Goal: Task Accomplishment & Management: Use online tool/utility

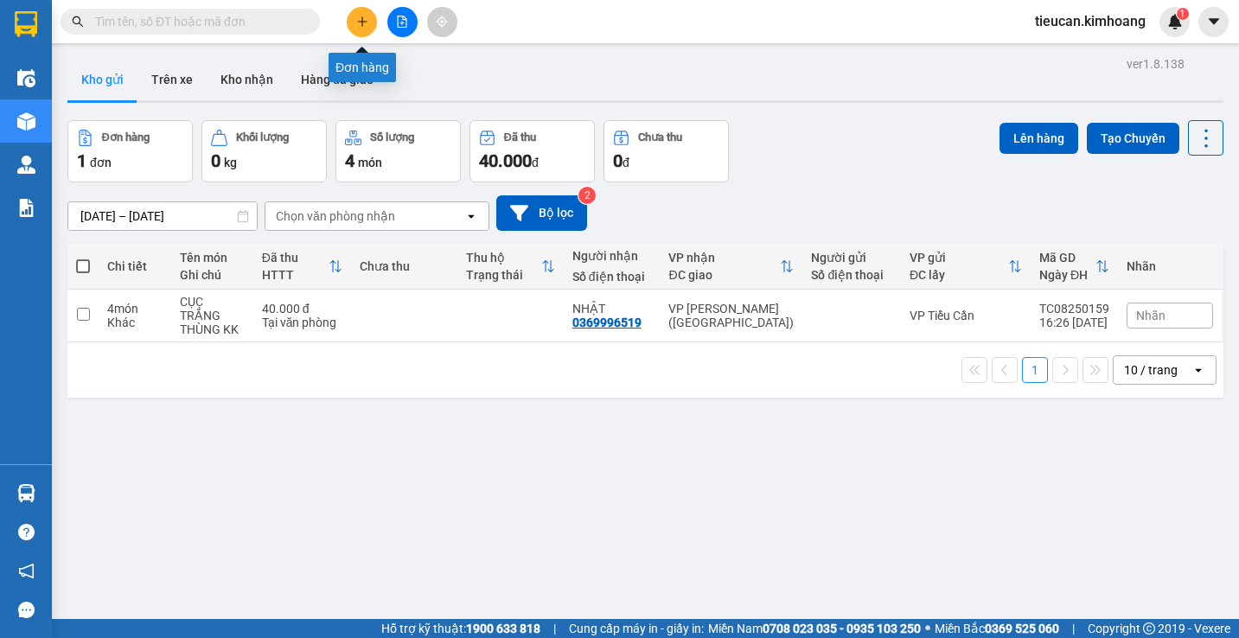
click at [367, 18] on icon "plus" at bounding box center [362, 22] width 12 height 12
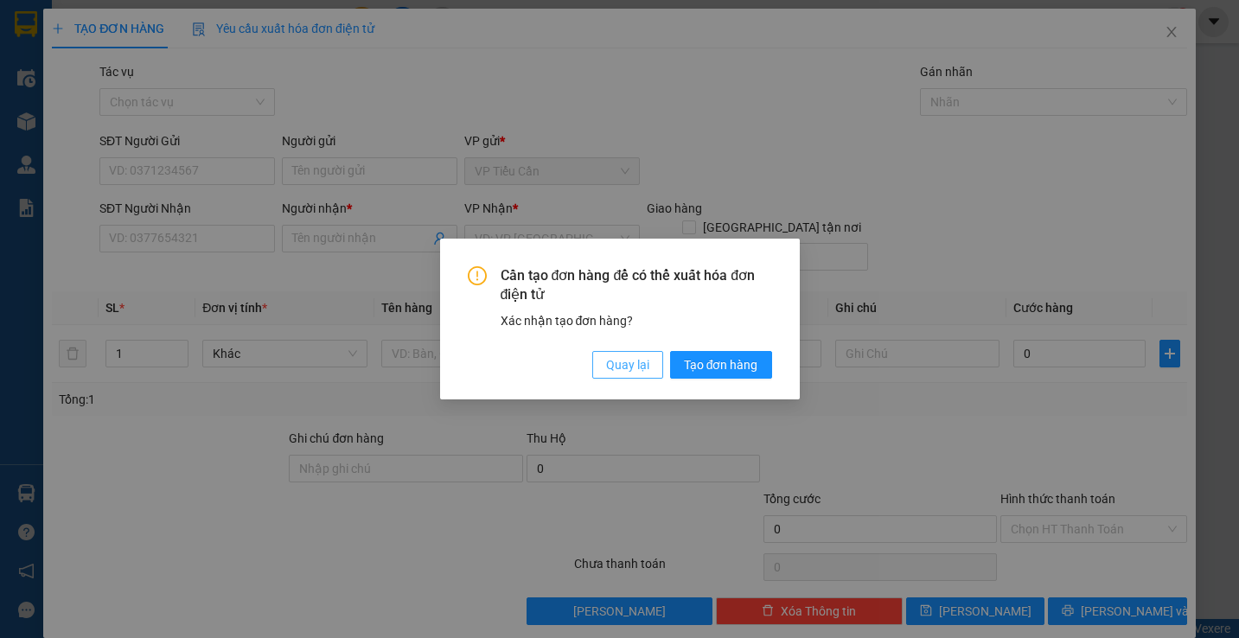
click at [613, 364] on span "Quay lại" at bounding box center [627, 364] width 43 height 19
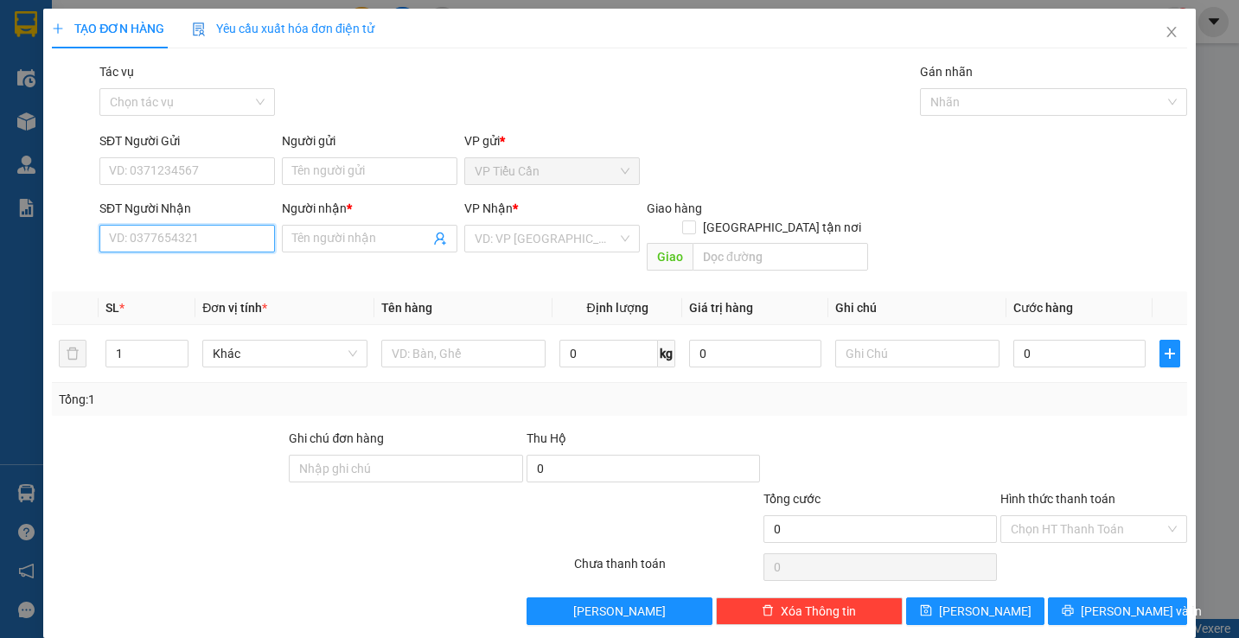
click at [207, 239] on input "SĐT Người Nhận" at bounding box center [187, 239] width 176 height 28
type input "0937611442"
click at [334, 228] on span at bounding box center [370, 239] width 176 height 28
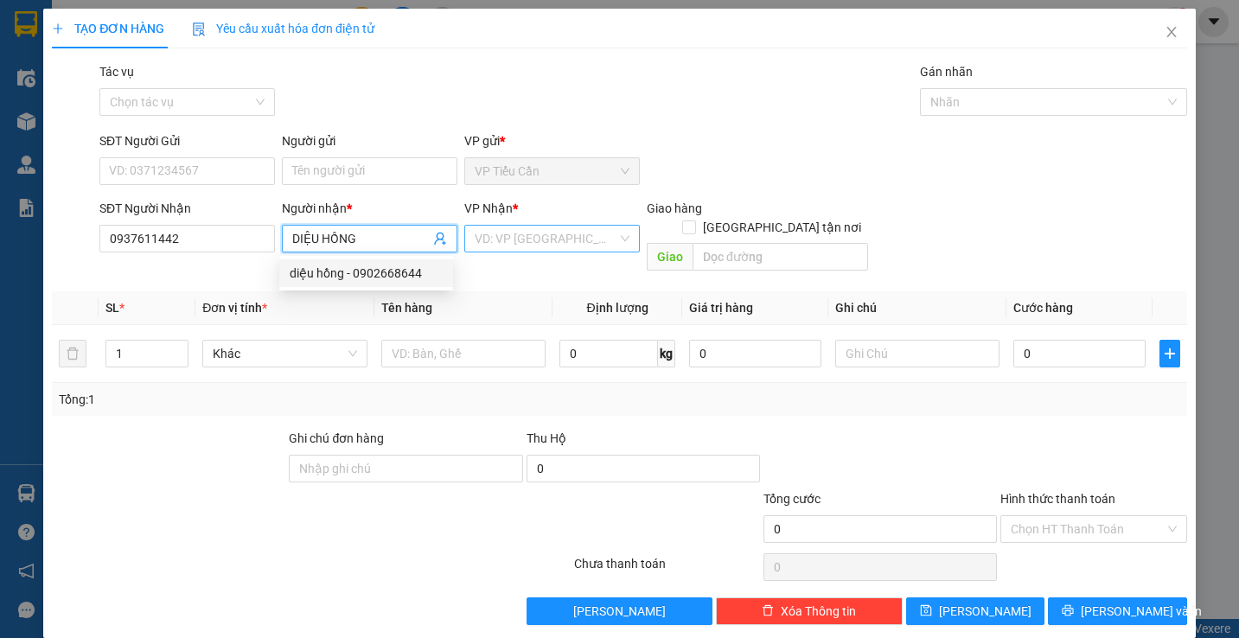
type input "DIỆU HỒNG"
click at [510, 241] on input "search" at bounding box center [546, 239] width 143 height 26
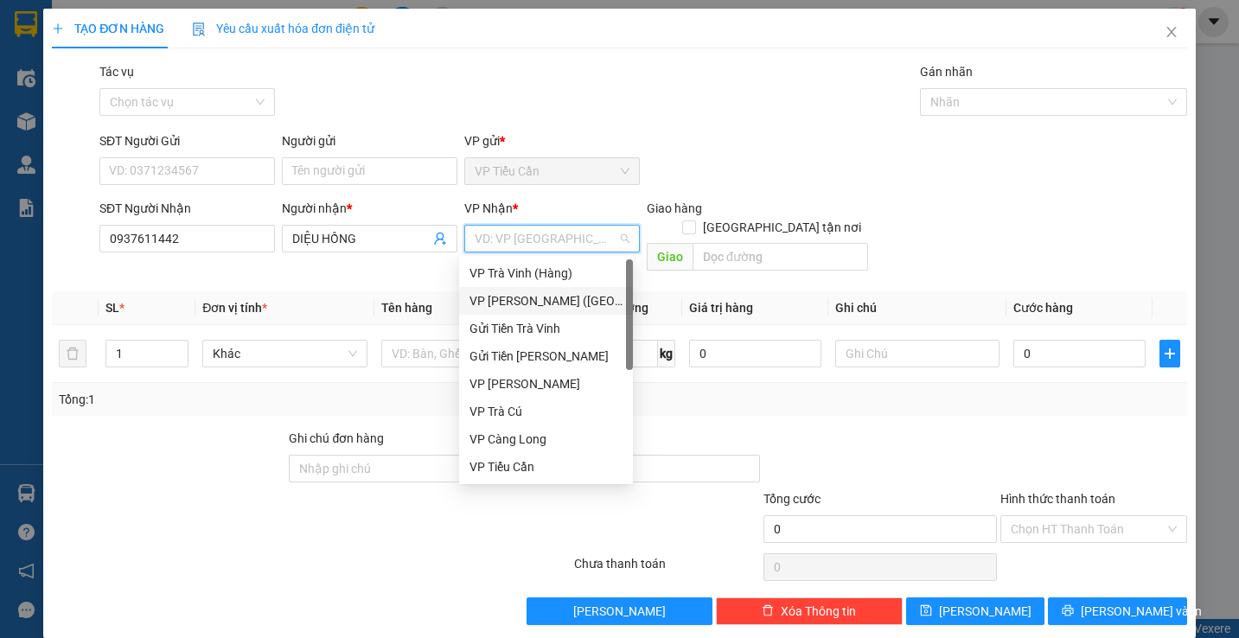
click at [522, 302] on div "VP [PERSON_NAME] ([GEOGRAPHIC_DATA])" at bounding box center [546, 300] width 153 height 19
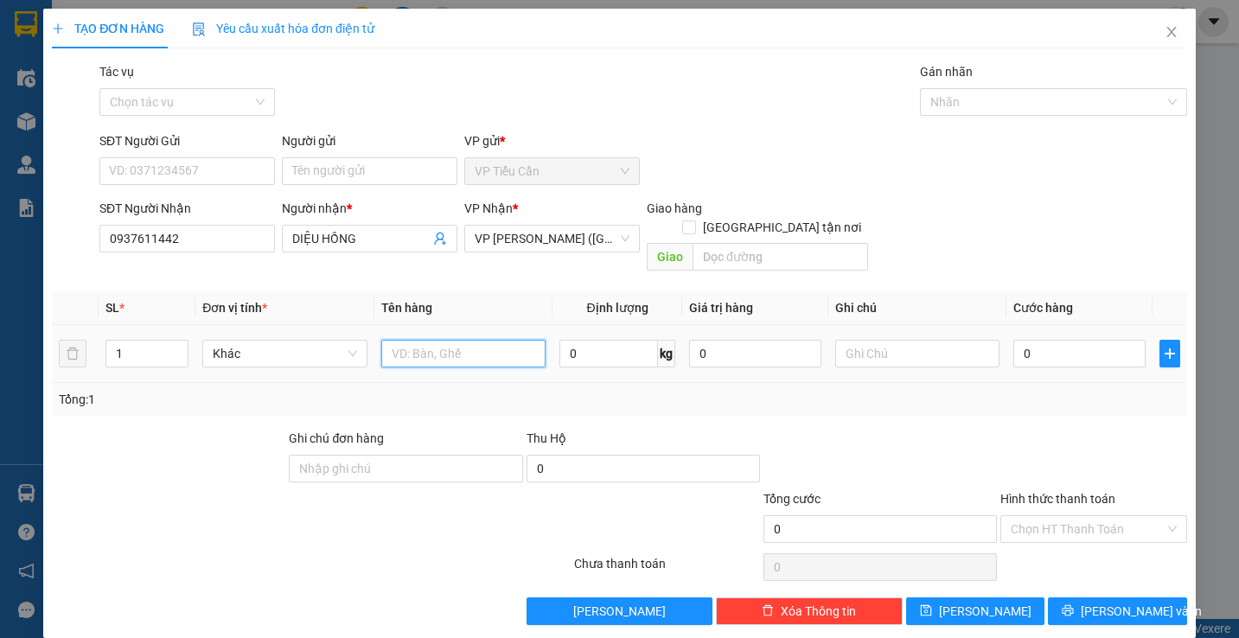
click at [406, 344] on input "text" at bounding box center [463, 354] width 164 height 28
type input "CỤC M ĐEN KK"
click at [1014, 340] on input "0" at bounding box center [1080, 354] width 132 height 28
type input "4"
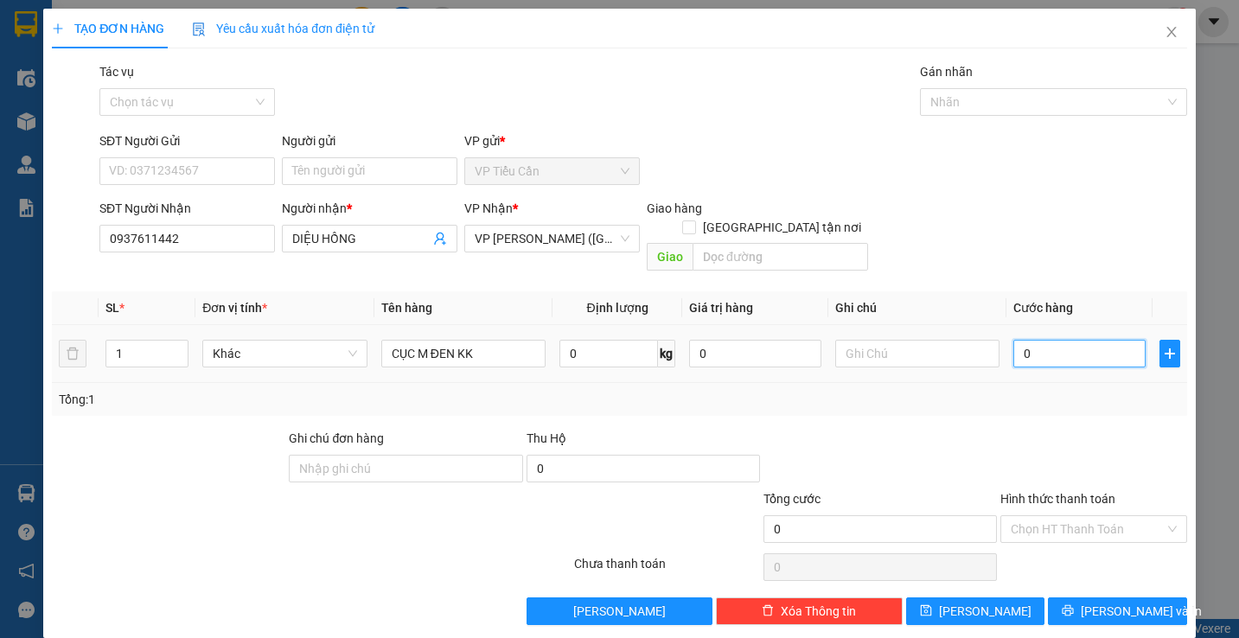
type input "4"
type input "40"
type input "40.000"
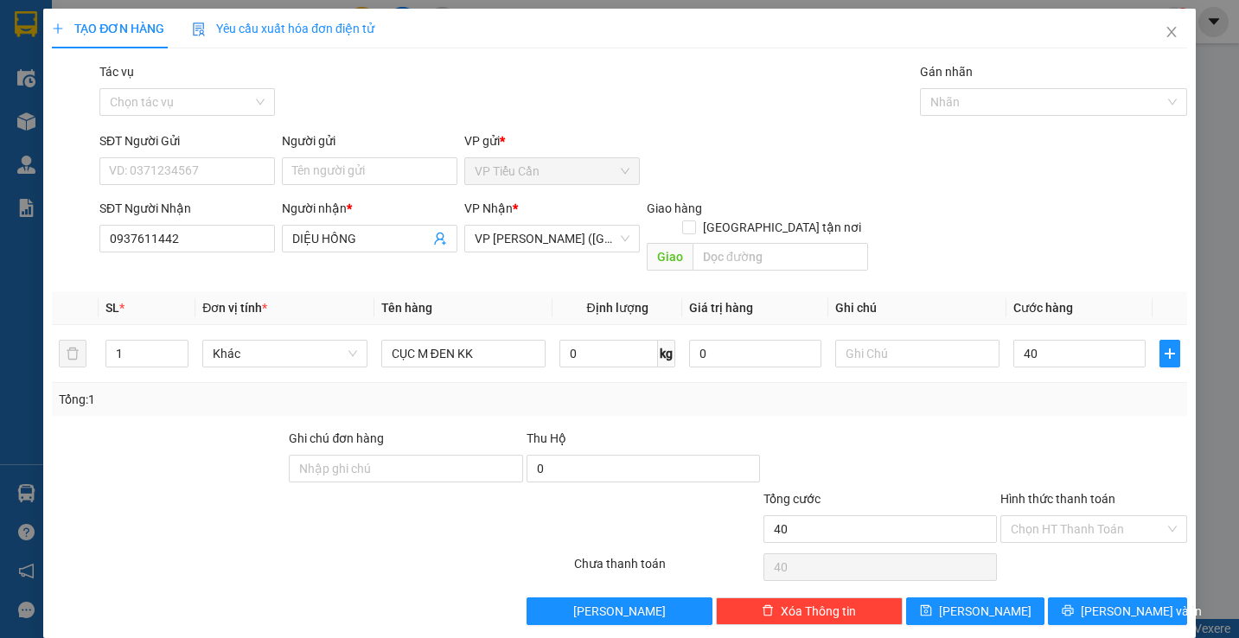
type input "40.000"
click at [938, 400] on div "Transit Pickup Surcharge Ids Transit Deliver Surcharge Ids Transit Deliver Surc…" at bounding box center [620, 343] width 1136 height 563
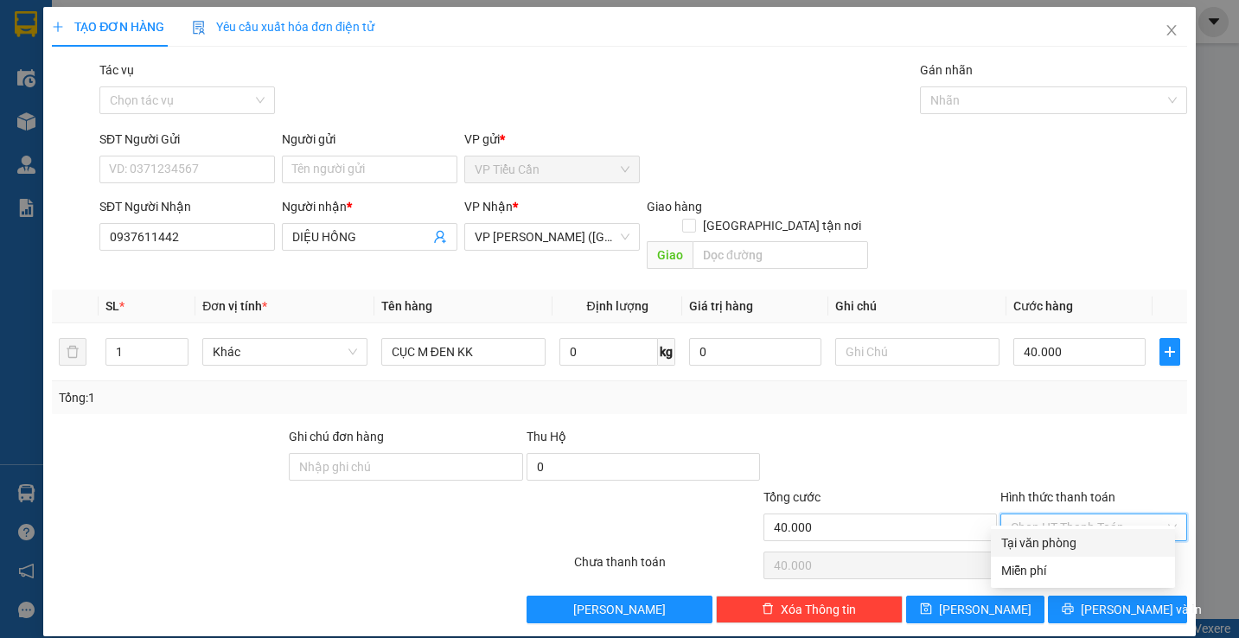
click at [1072, 515] on input "Hình thức thanh toán" at bounding box center [1087, 528] width 153 height 26
click at [1043, 541] on div "Tại văn phòng" at bounding box center [1083, 543] width 163 height 19
type input "0"
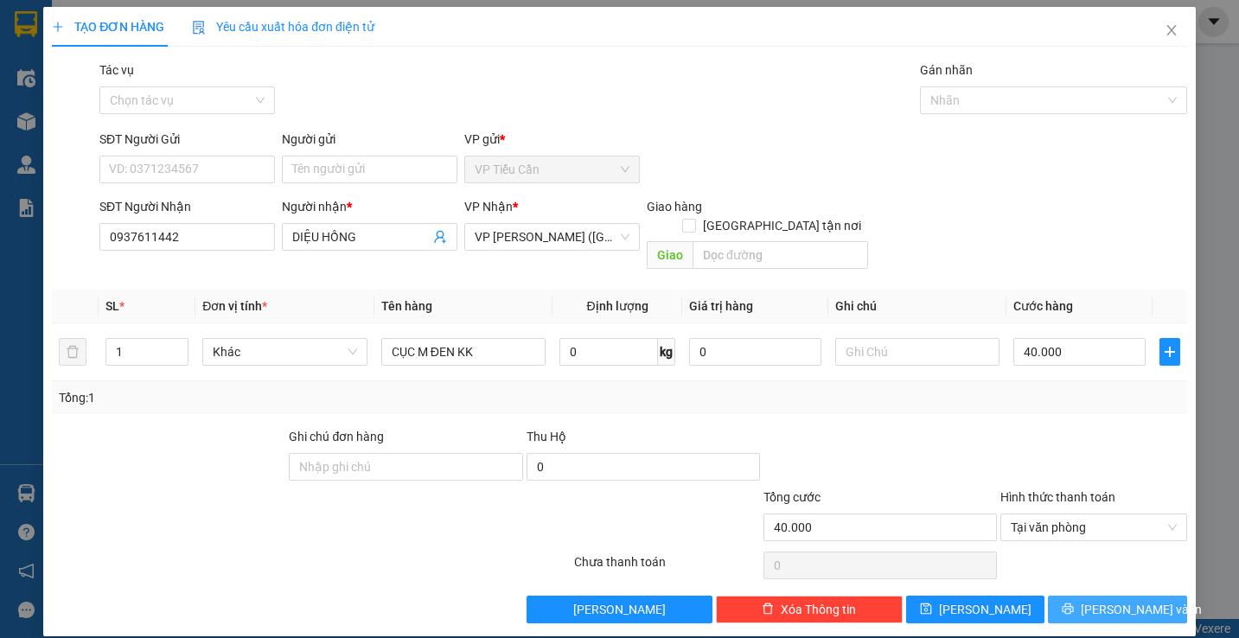
click at [1074, 604] on icon "printer" at bounding box center [1068, 609] width 11 height 11
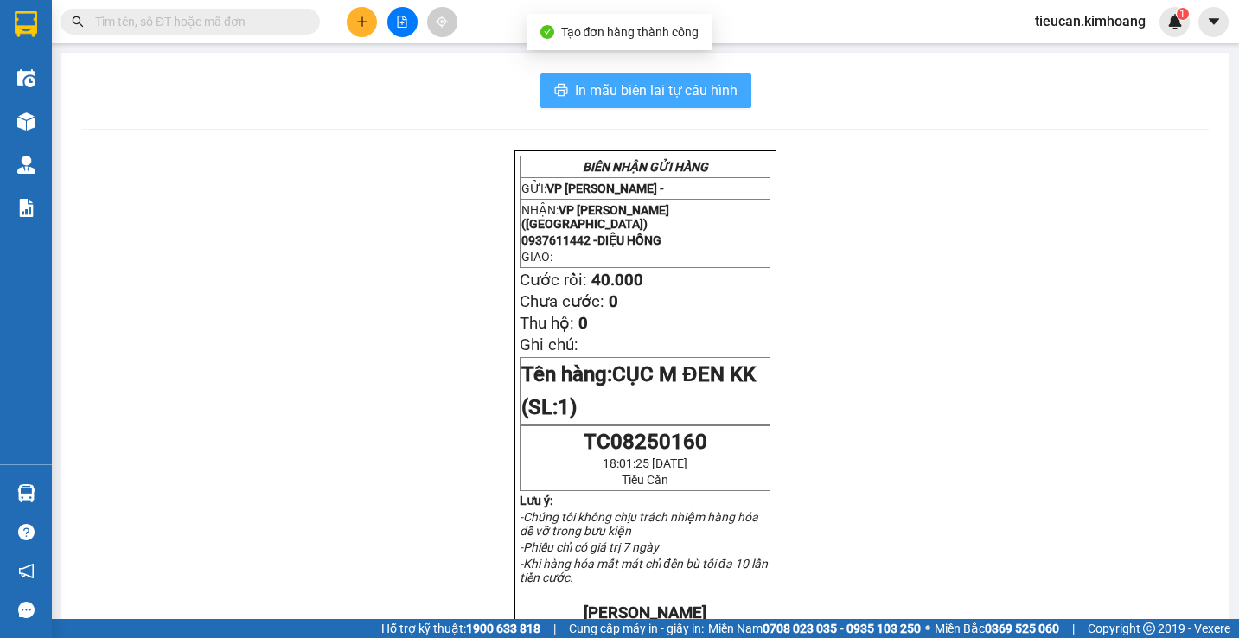
click at [639, 76] on button "In mẫu biên lai tự cấu hình" at bounding box center [646, 91] width 211 height 35
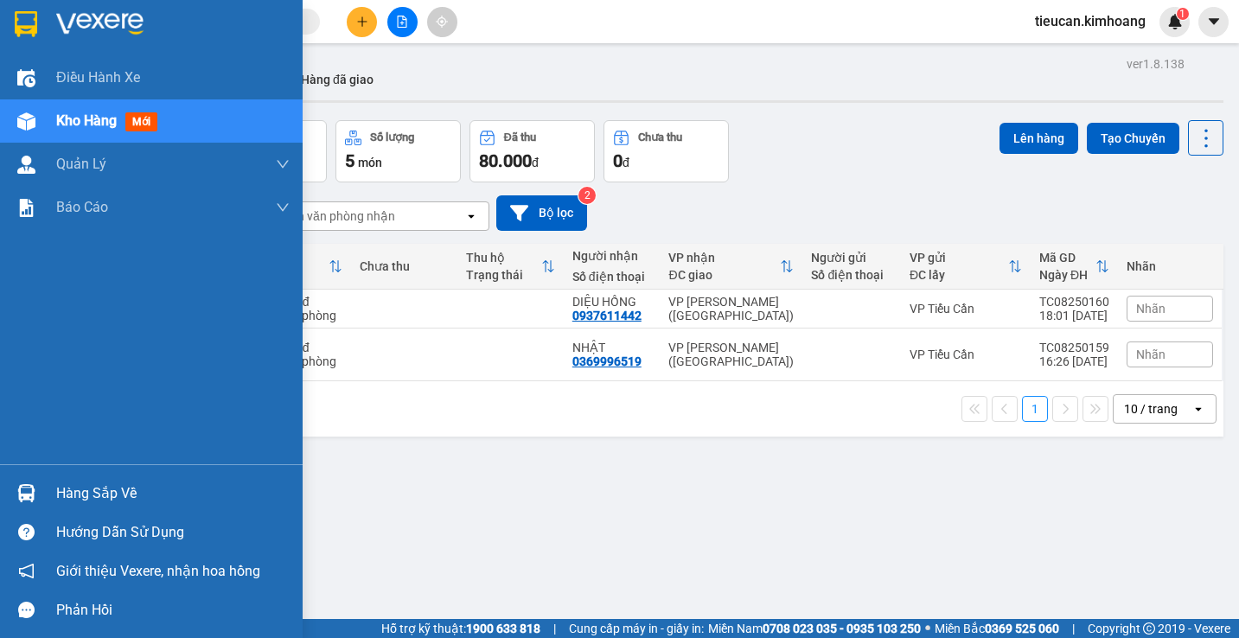
click at [82, 488] on div "Hàng sắp về" at bounding box center [173, 494] width 234 height 26
click at [82, 488] on body "Kết quả tìm kiếm ( 0 ) Bộ lọc No Data tieucan.[PERSON_NAME] 1 Điều hành xe Kho …" at bounding box center [619, 319] width 1239 height 638
click at [91, 505] on div "Hàng sắp về" at bounding box center [173, 494] width 234 height 26
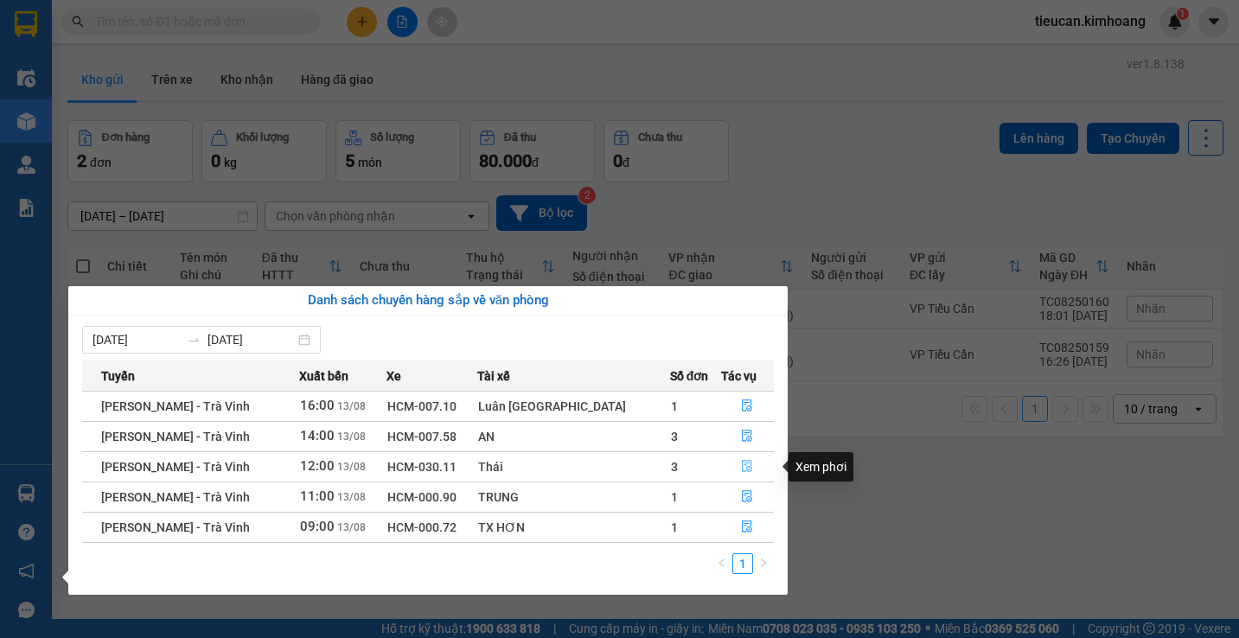
click at [743, 471] on icon "file-done" at bounding box center [748, 467] width 10 height 12
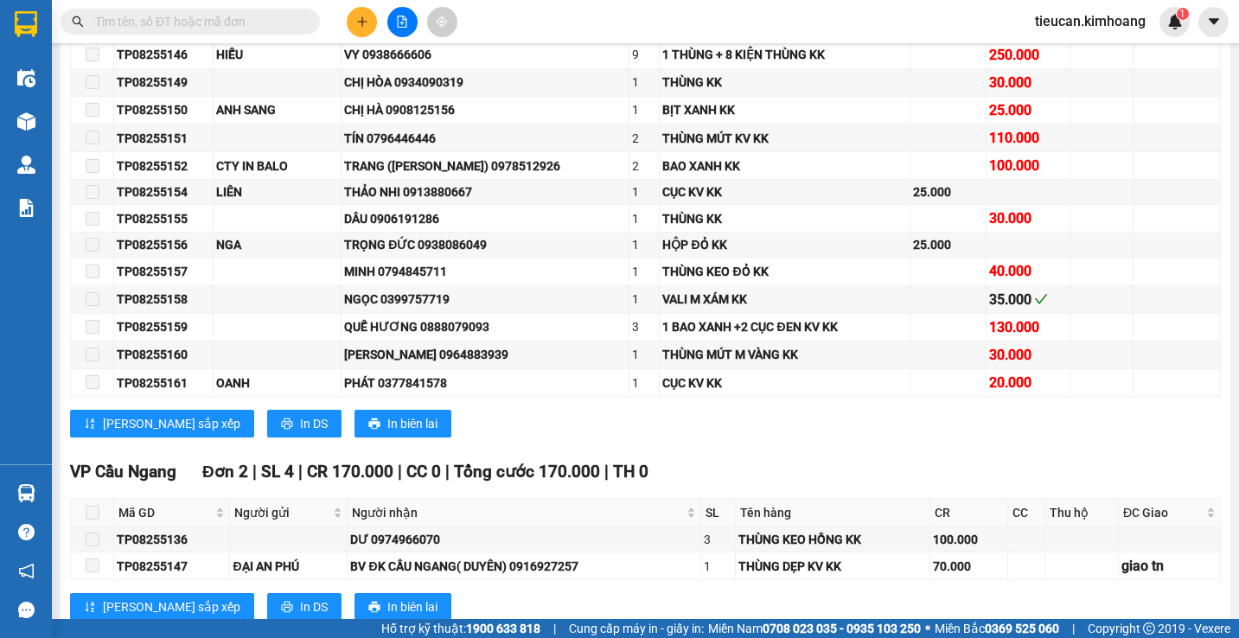
scroll to position [1816, 0]
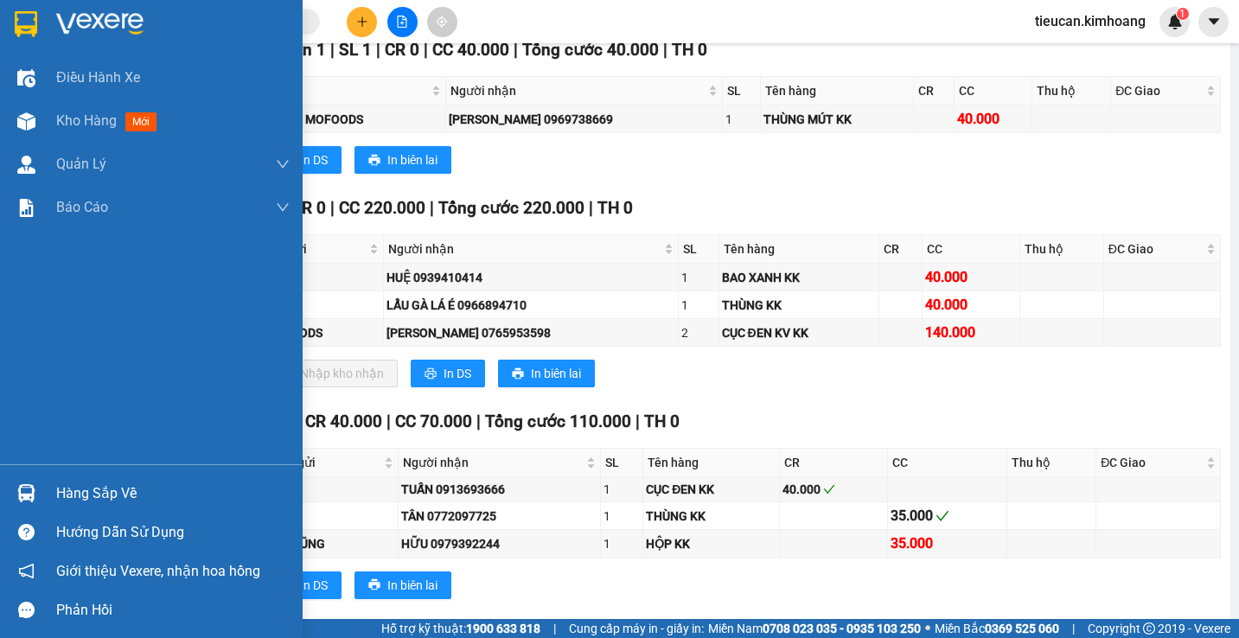
click at [82, 497] on div "Hàng sắp về" at bounding box center [173, 494] width 234 height 26
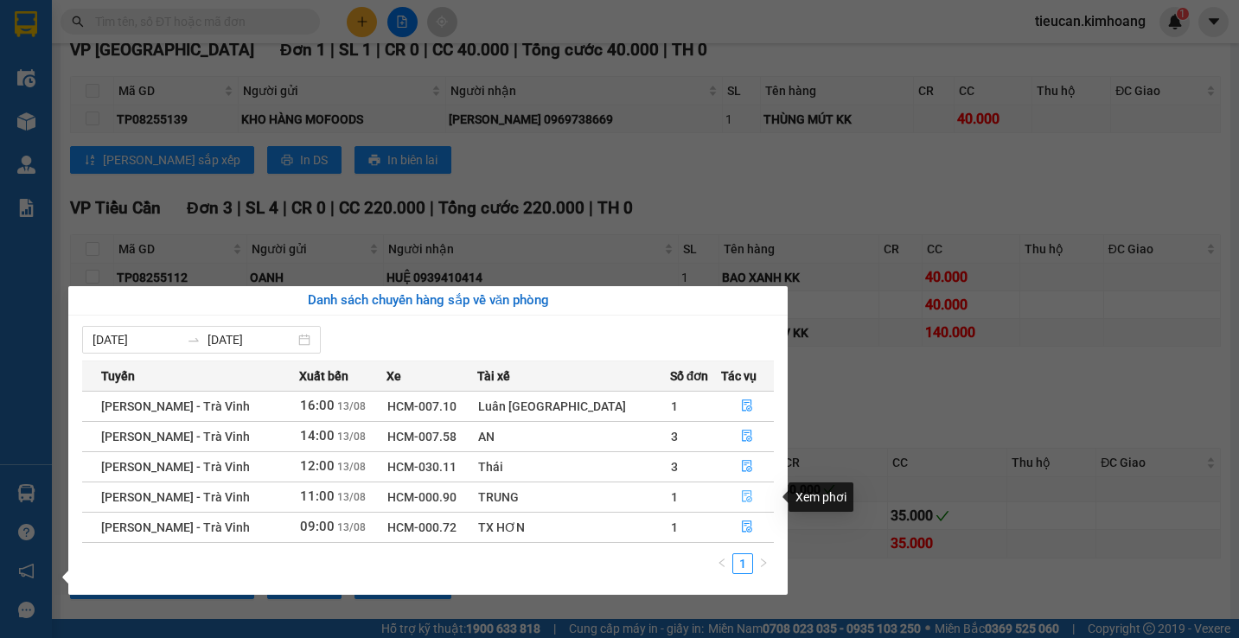
click at [741, 499] on icon "file-done" at bounding box center [747, 496] width 12 height 12
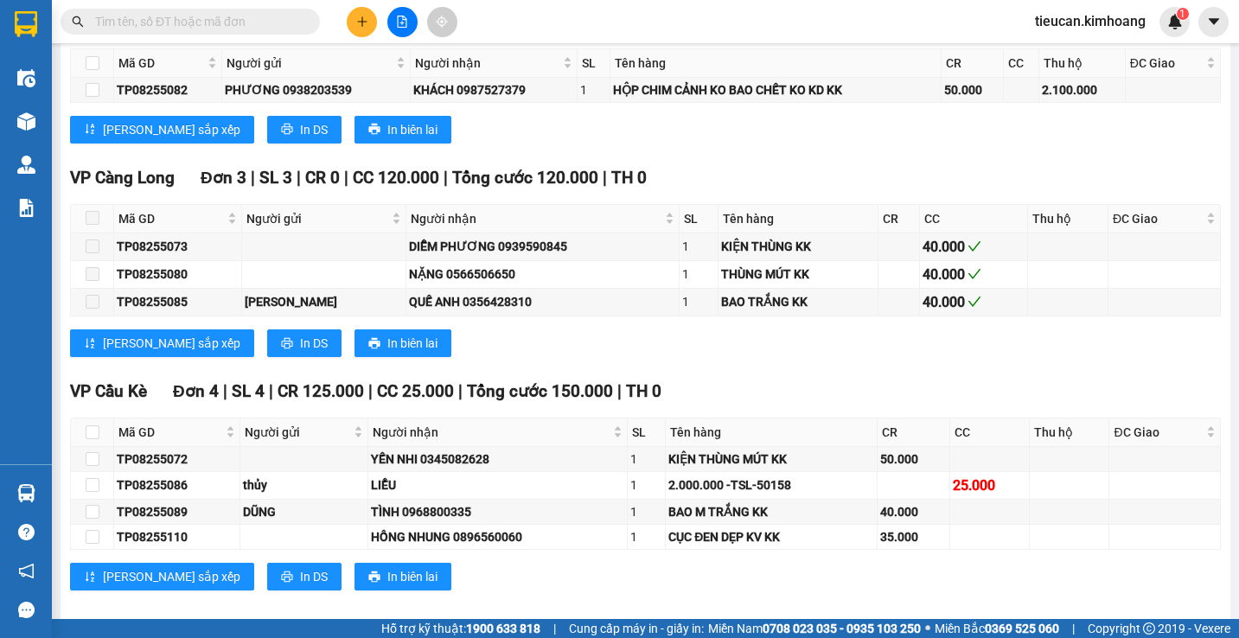
scroll to position [1475, 0]
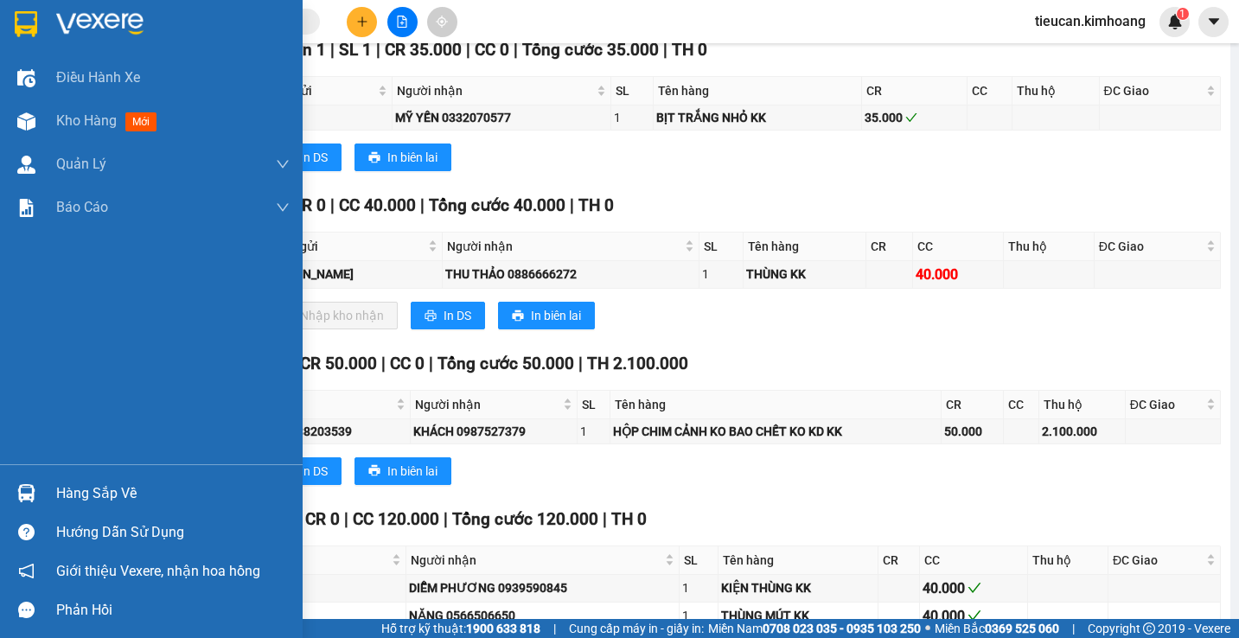
click at [44, 483] on div "Hàng sắp về" at bounding box center [151, 493] width 303 height 39
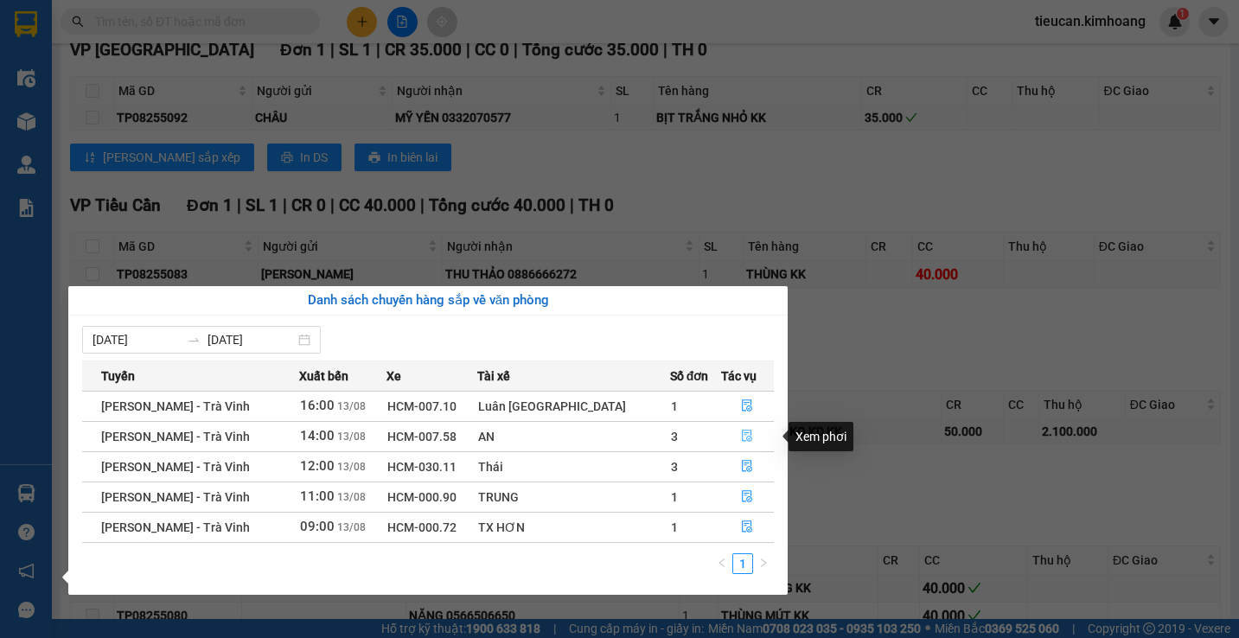
click at [738, 427] on button "button" at bounding box center [748, 437] width 52 height 28
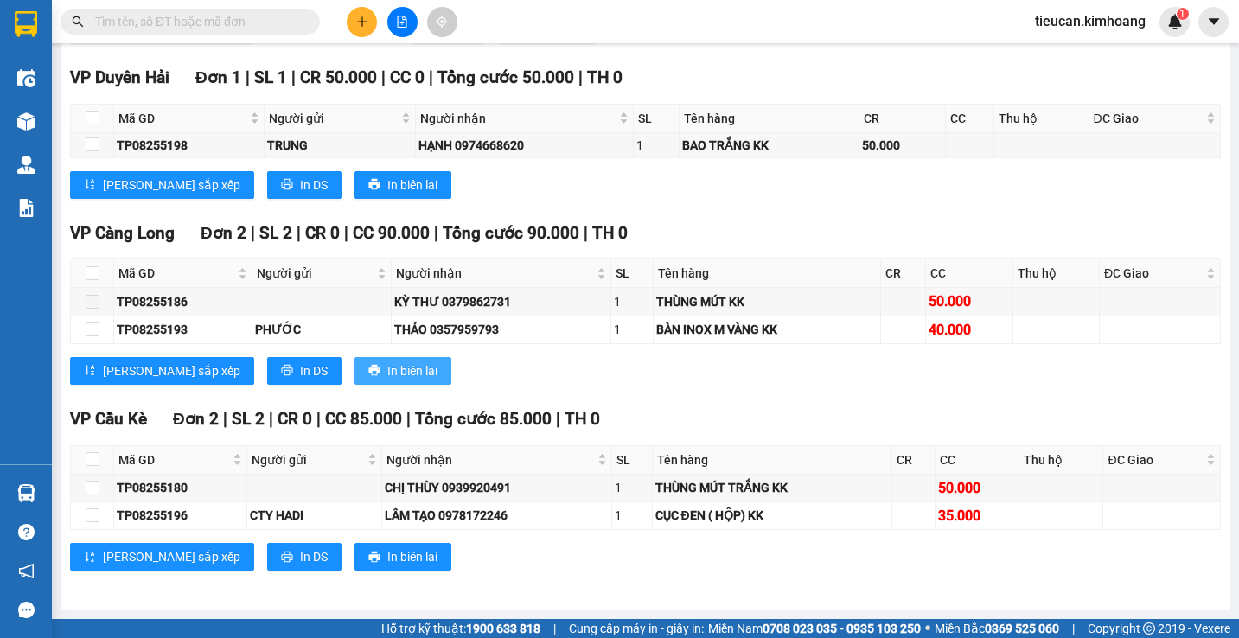
scroll to position [1205, 0]
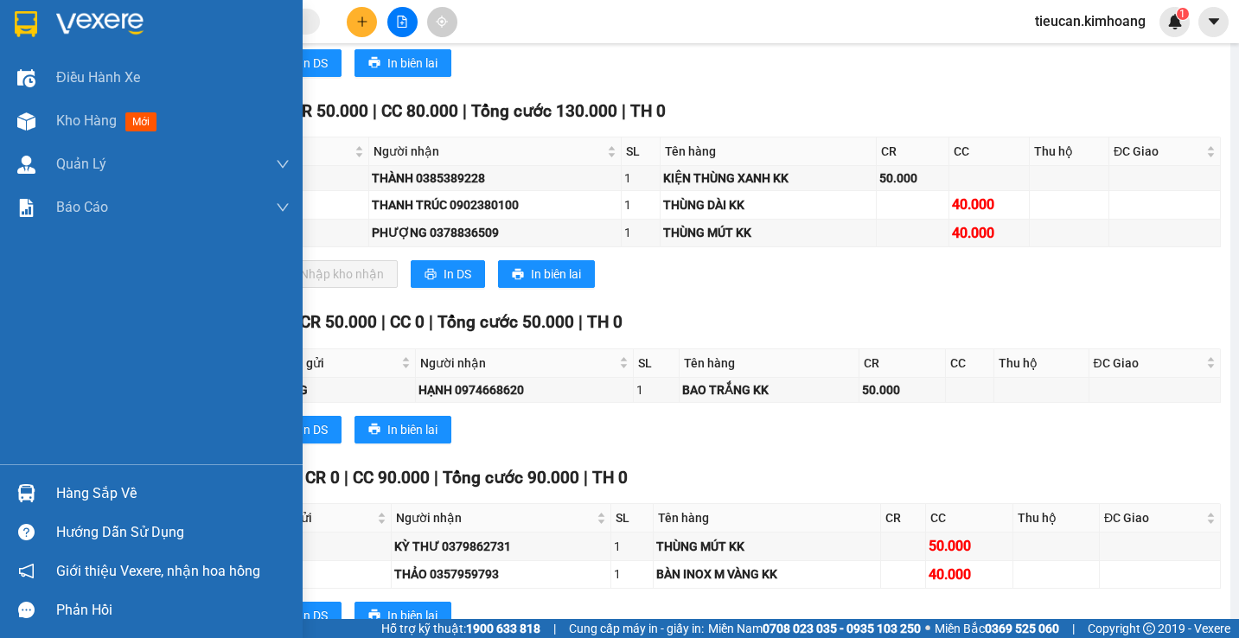
click at [46, 495] on div "Hàng sắp về" at bounding box center [151, 493] width 303 height 39
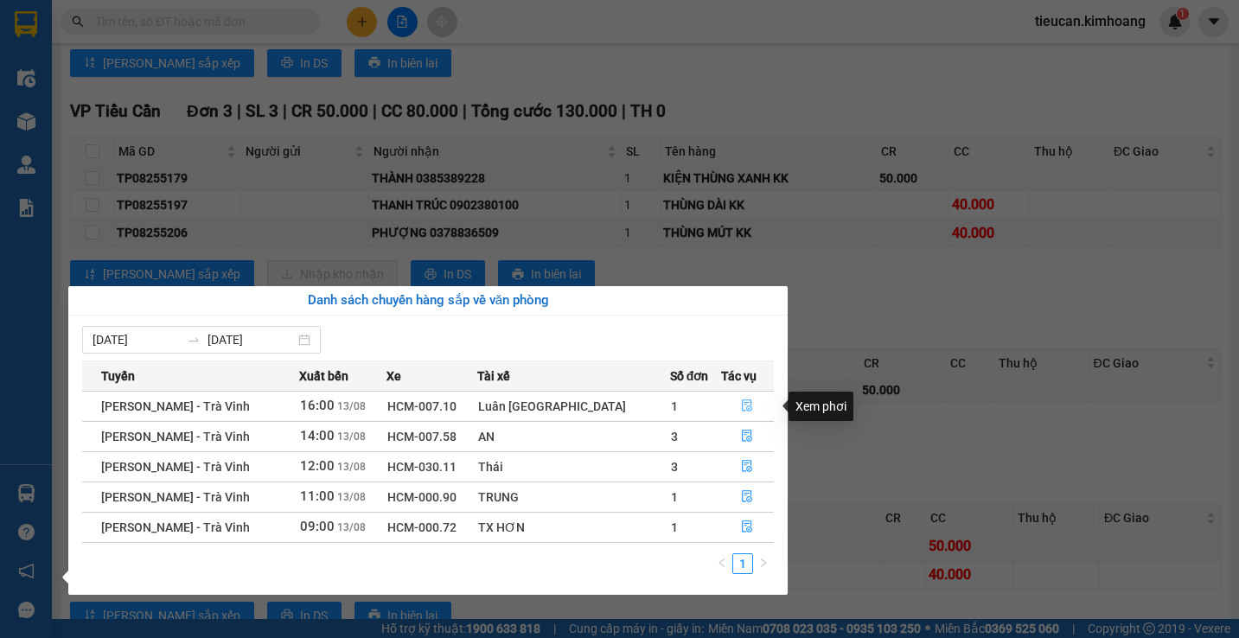
click at [733, 398] on button "button" at bounding box center [748, 407] width 52 height 28
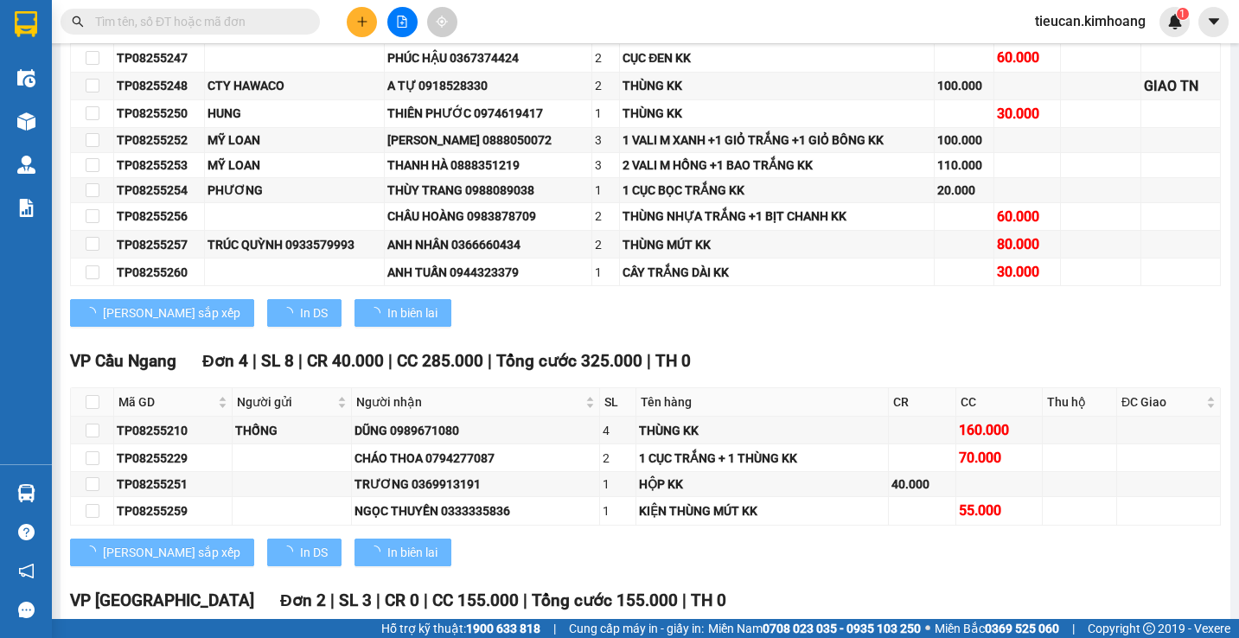
scroll to position [1672, 0]
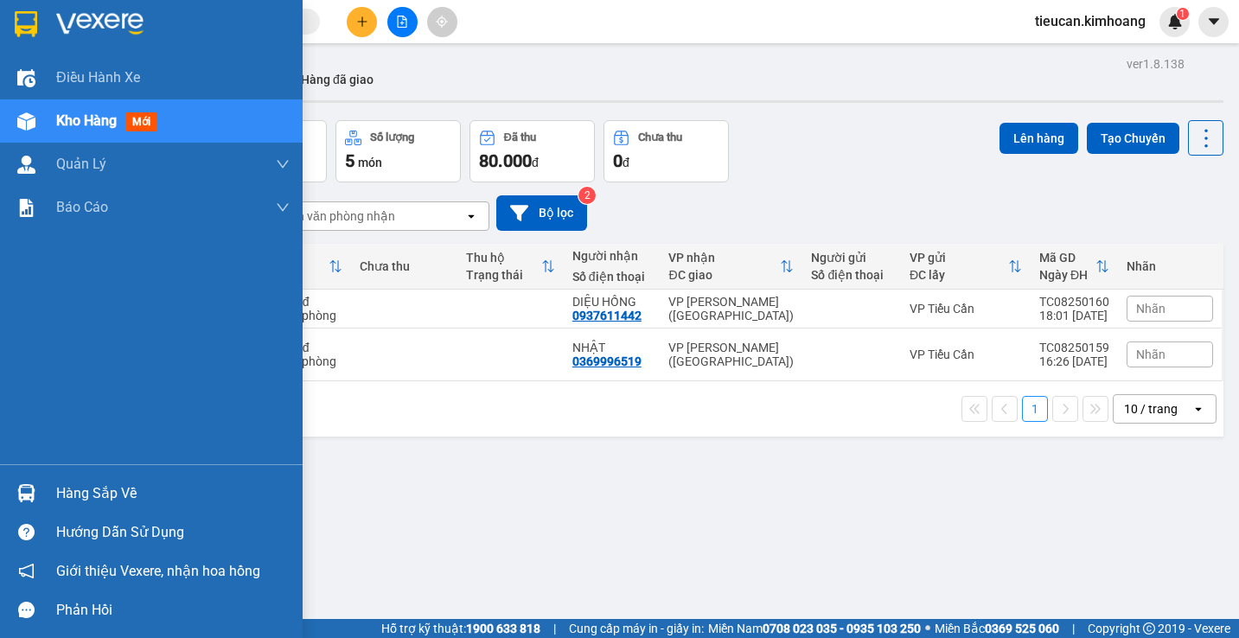
click at [80, 495] on div "Hàng sắp về" at bounding box center [173, 494] width 234 height 26
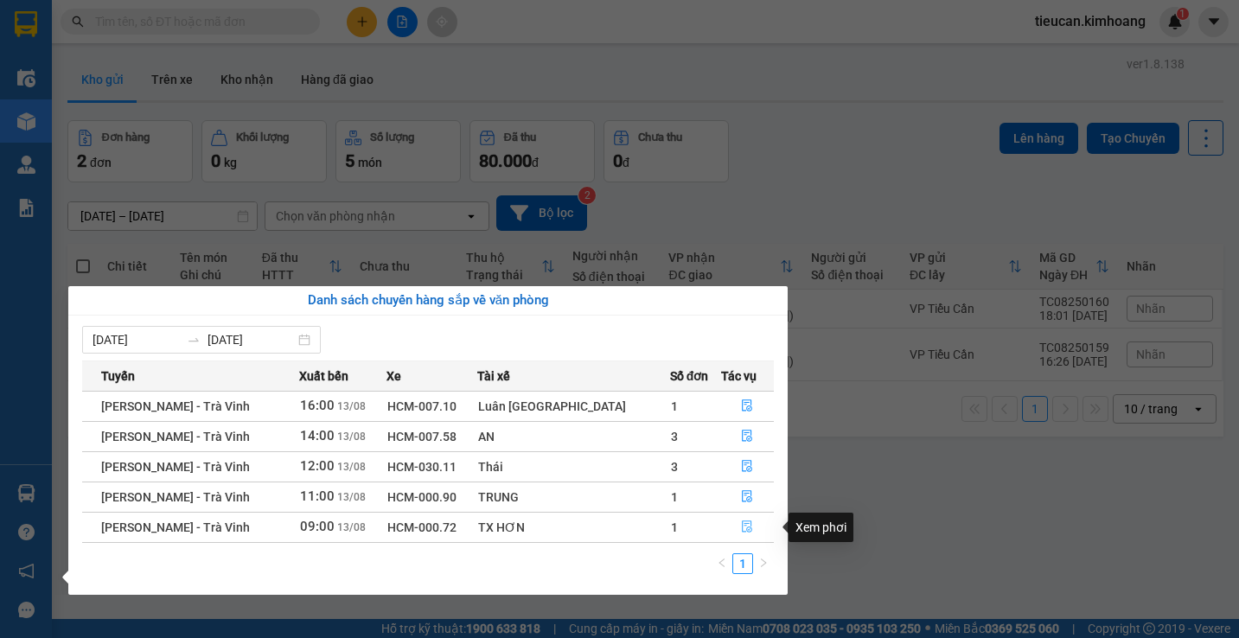
click at [741, 528] on icon "file-done" at bounding box center [747, 527] width 12 height 12
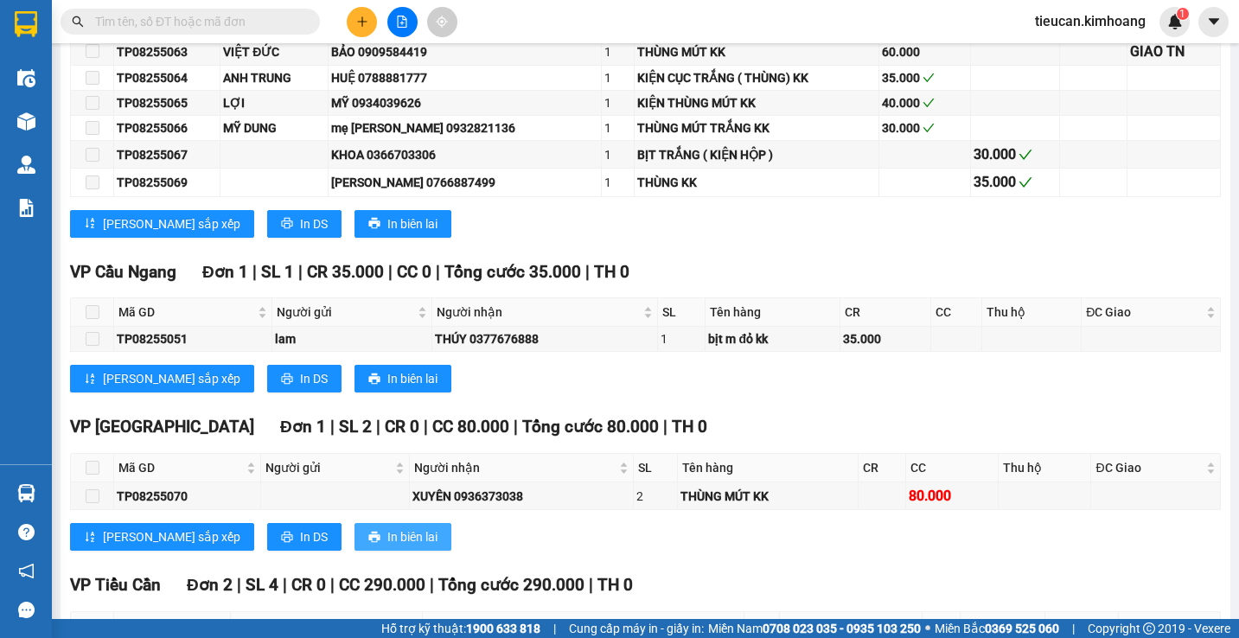
scroll to position [944, 0]
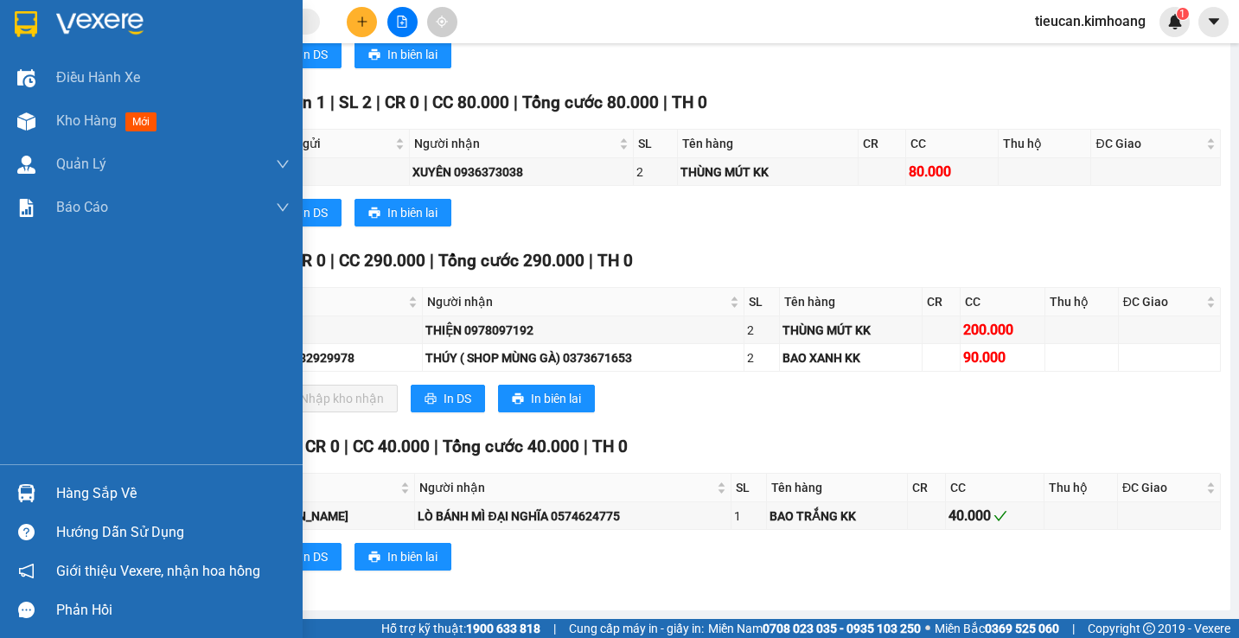
click at [80, 491] on div "Hàng sắp về" at bounding box center [173, 494] width 234 height 26
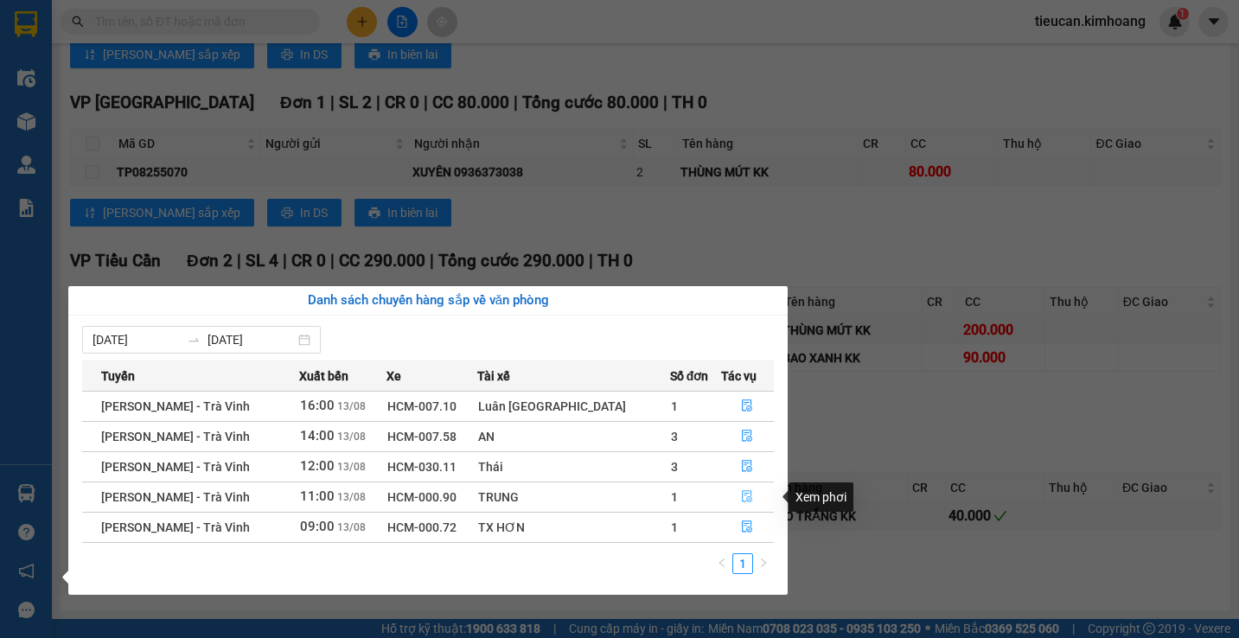
click at [741, 495] on icon "file-done" at bounding box center [747, 496] width 12 height 12
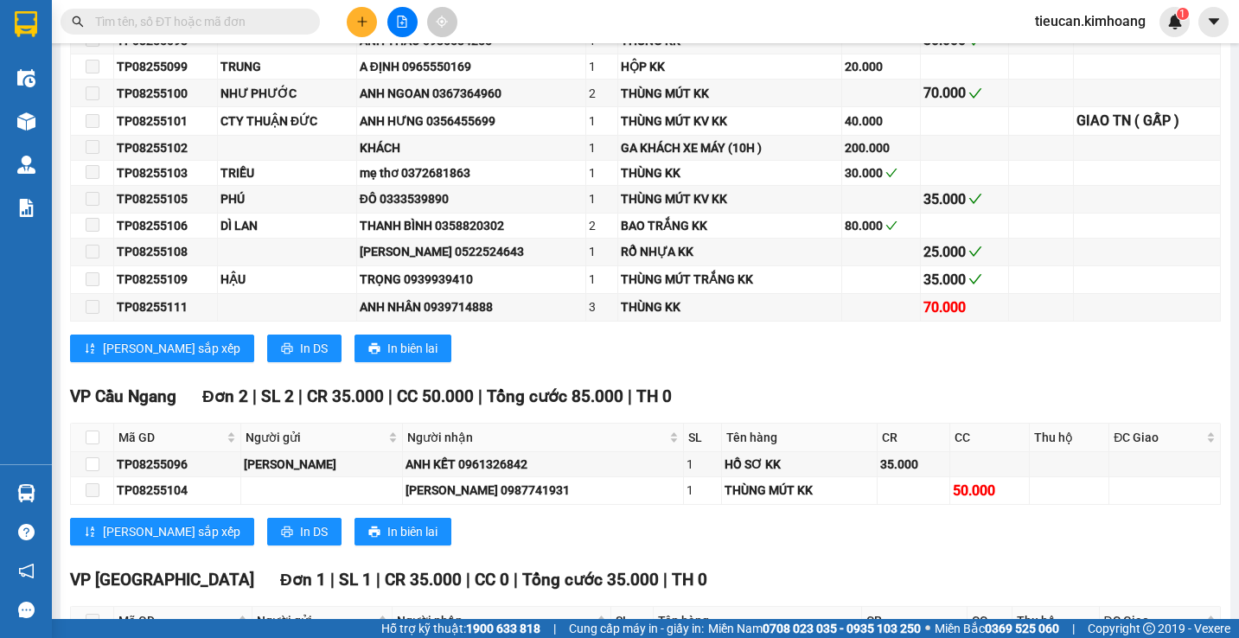
scroll to position [1409, 0]
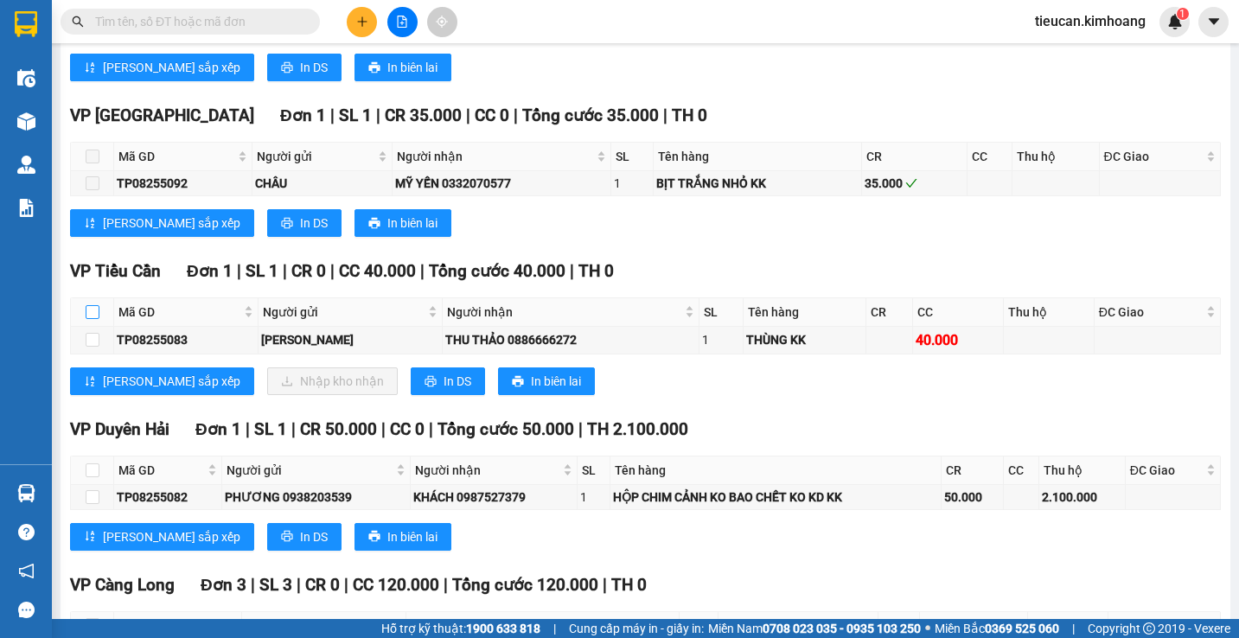
click at [88, 319] on input "checkbox" at bounding box center [93, 312] width 14 height 14
checkbox input "true"
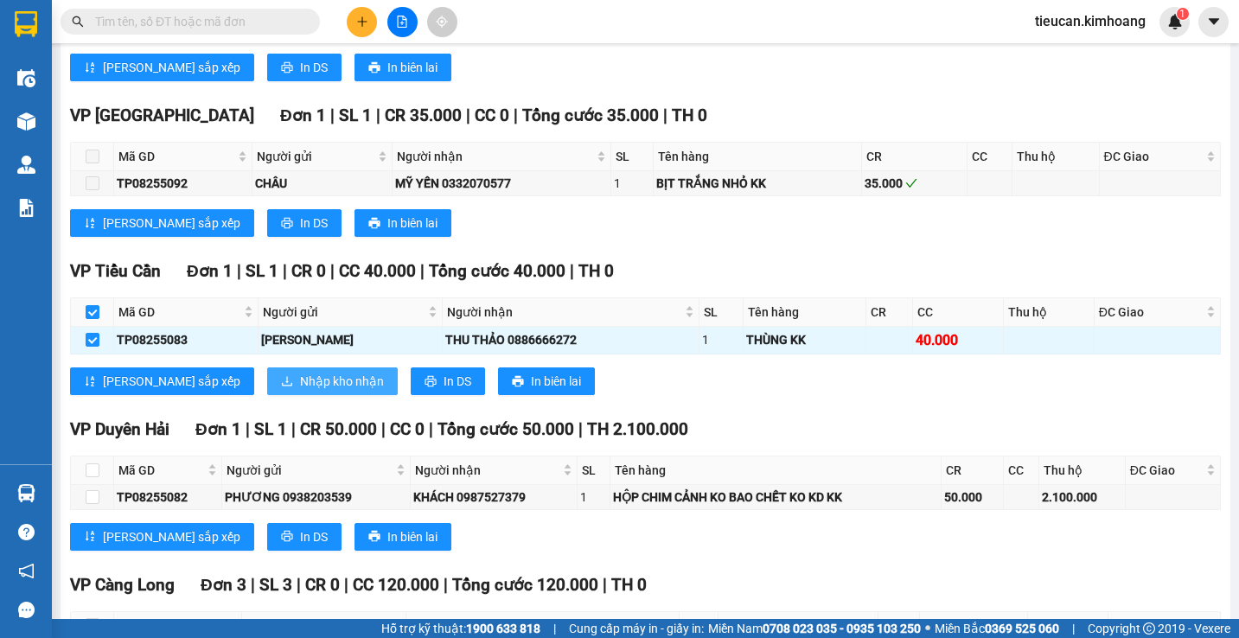
click at [300, 391] on span "Nhập kho nhận" at bounding box center [342, 381] width 84 height 19
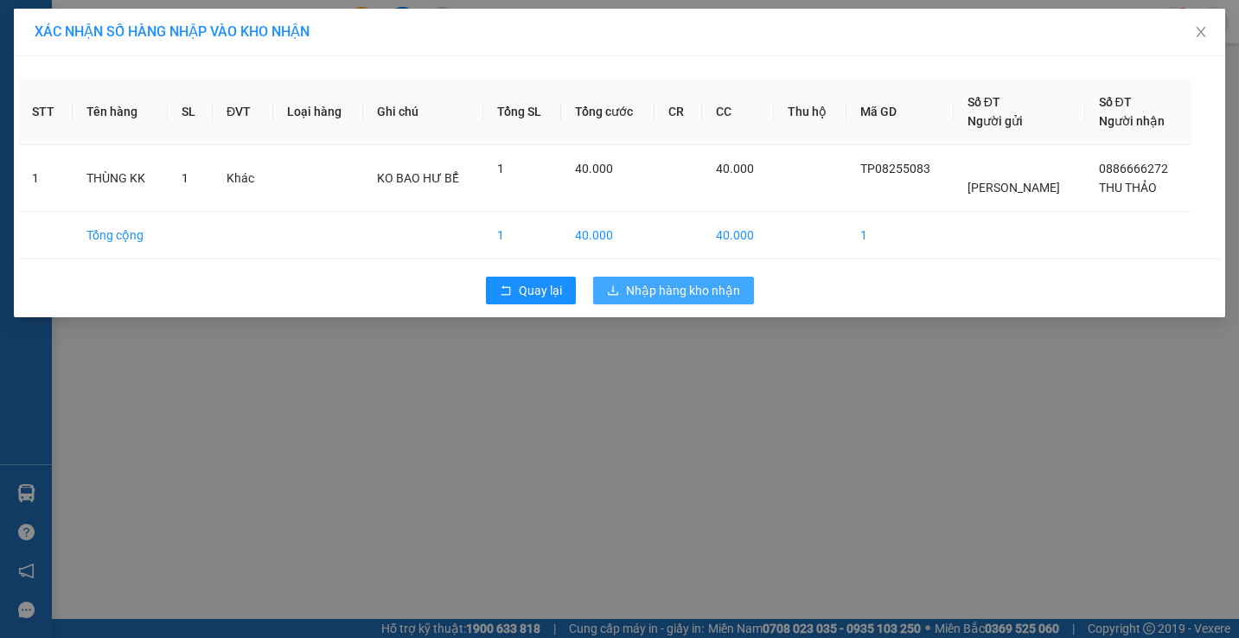
click at [677, 296] on span "Nhập hàng kho nhận" at bounding box center [683, 290] width 114 height 19
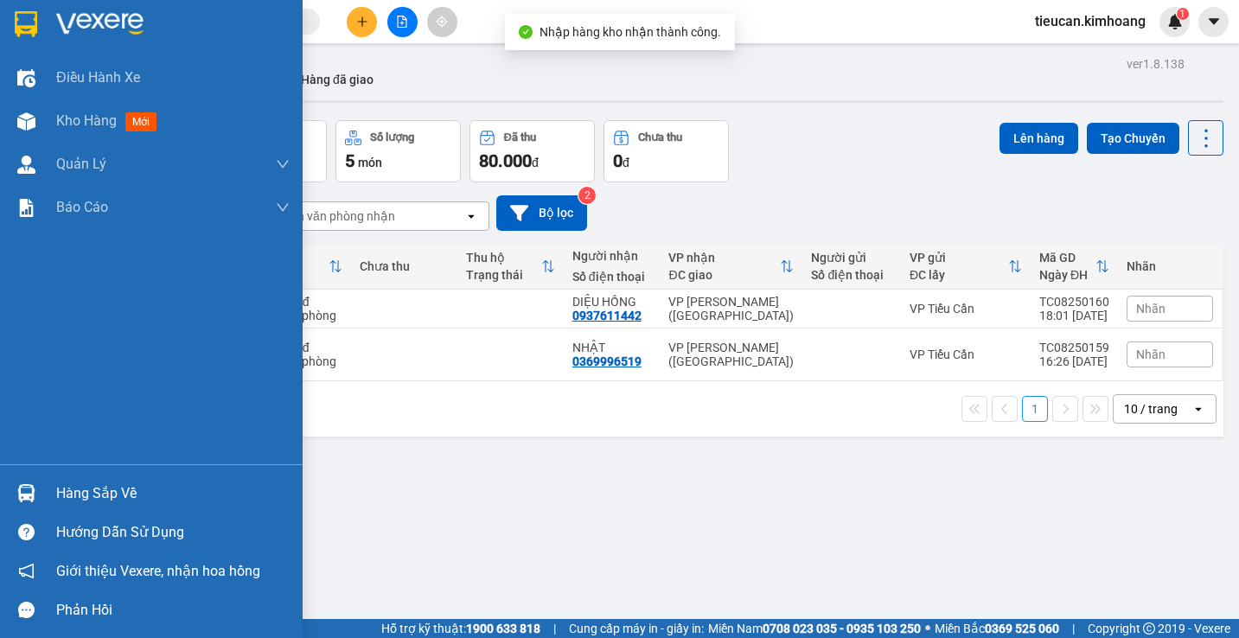
click at [59, 488] on div "Hàng sắp về" at bounding box center [173, 494] width 234 height 26
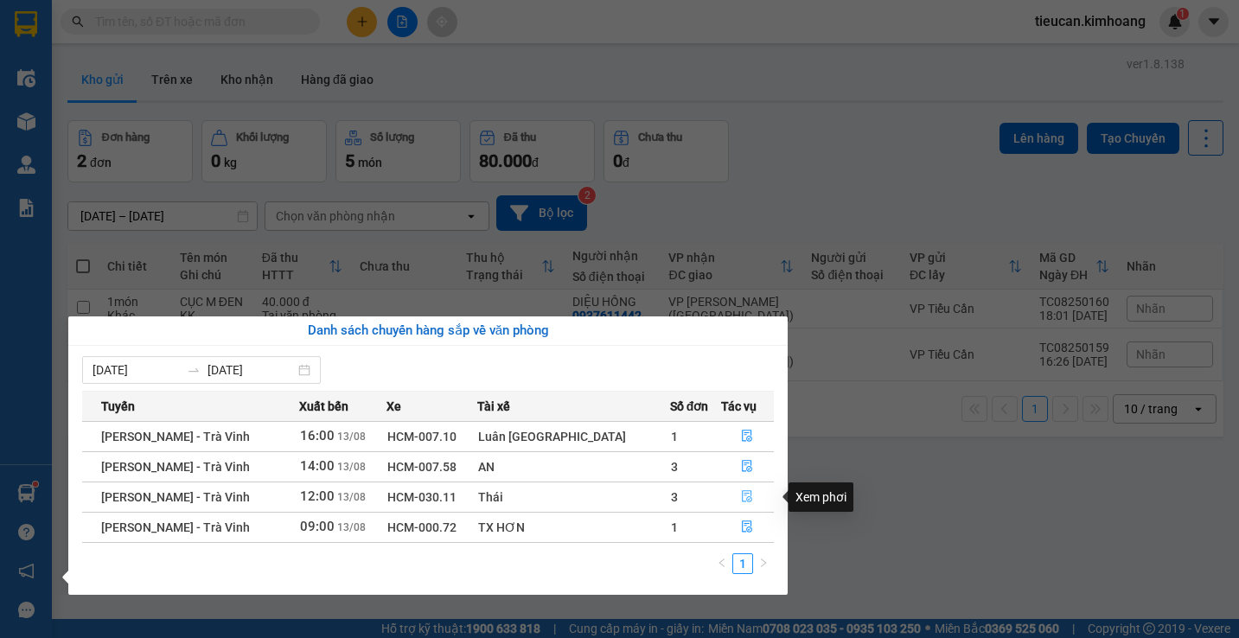
click at [741, 496] on icon "file-done" at bounding box center [747, 496] width 12 height 12
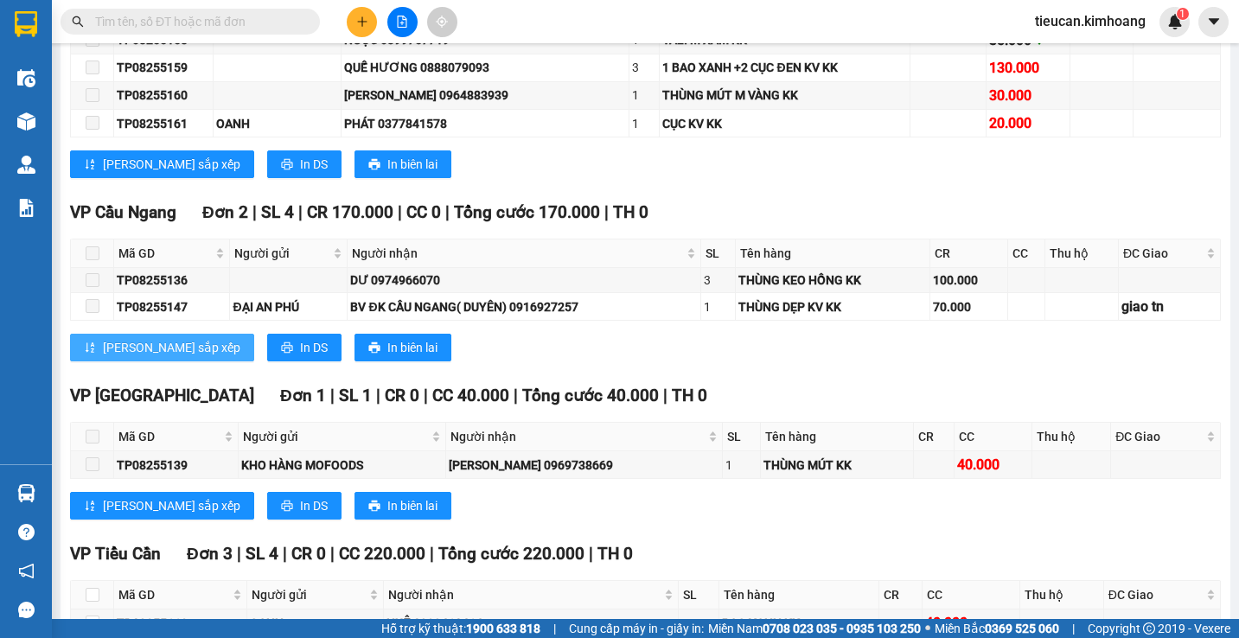
scroll to position [1816, 0]
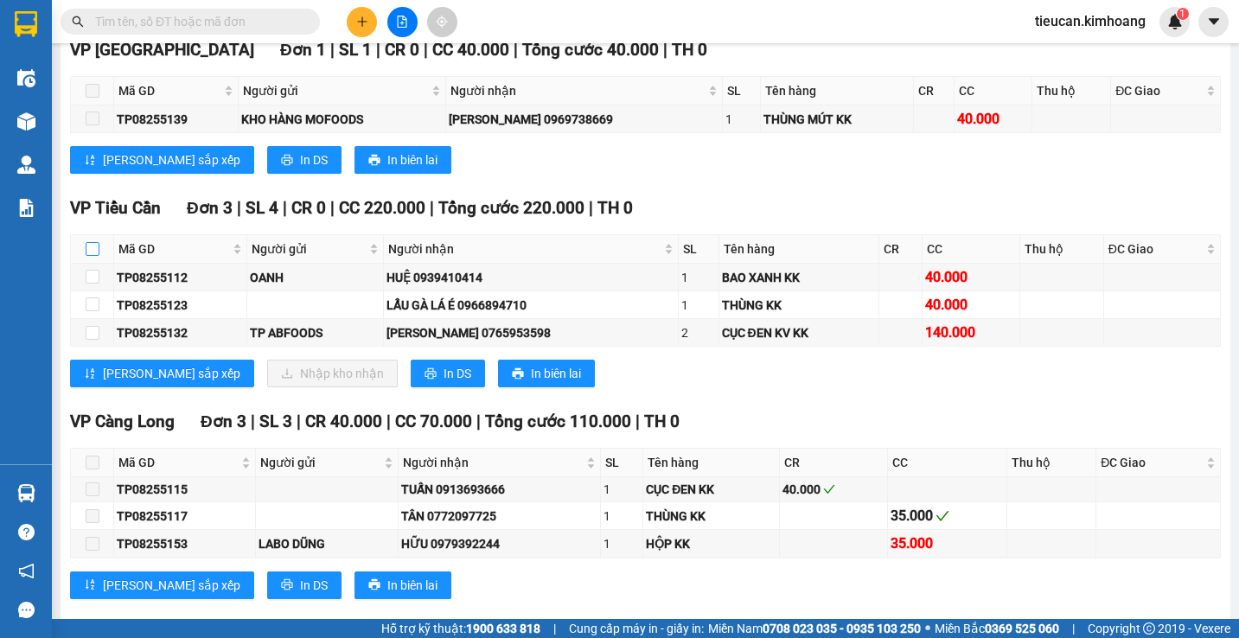
click at [95, 256] on input "checkbox" at bounding box center [93, 249] width 14 height 14
checkbox input "true"
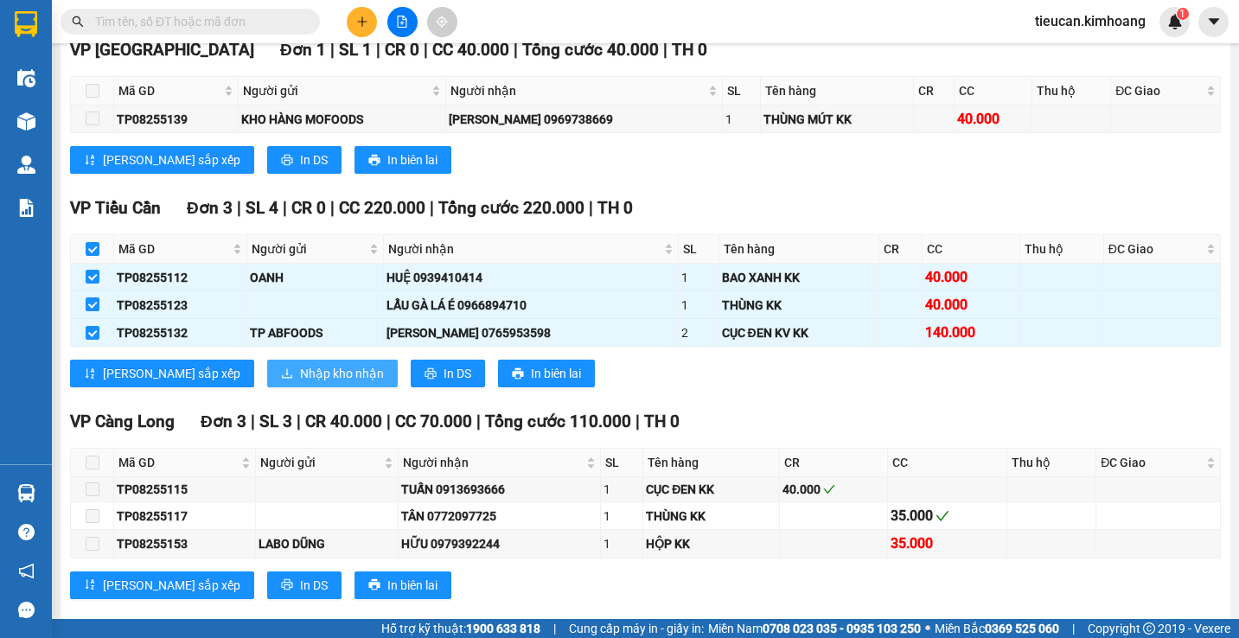
click at [300, 383] on span "Nhập kho nhận" at bounding box center [342, 373] width 84 height 19
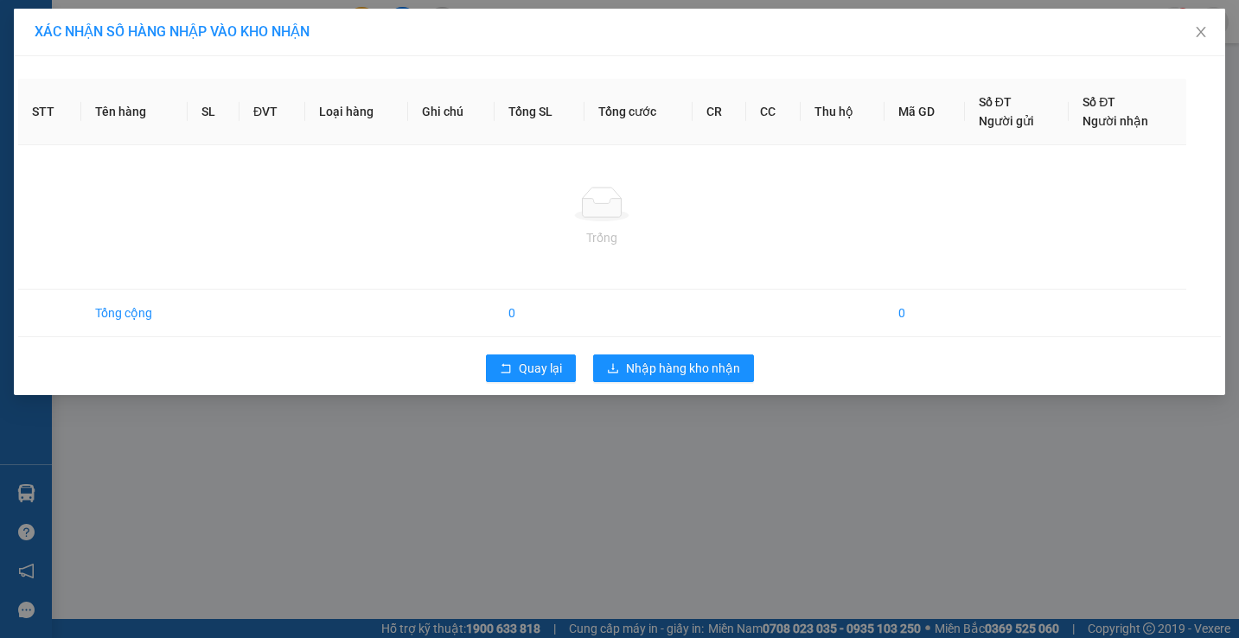
click at [228, 384] on div "Quay lại Nhập hàng kho nhận" at bounding box center [619, 368] width 1203 height 45
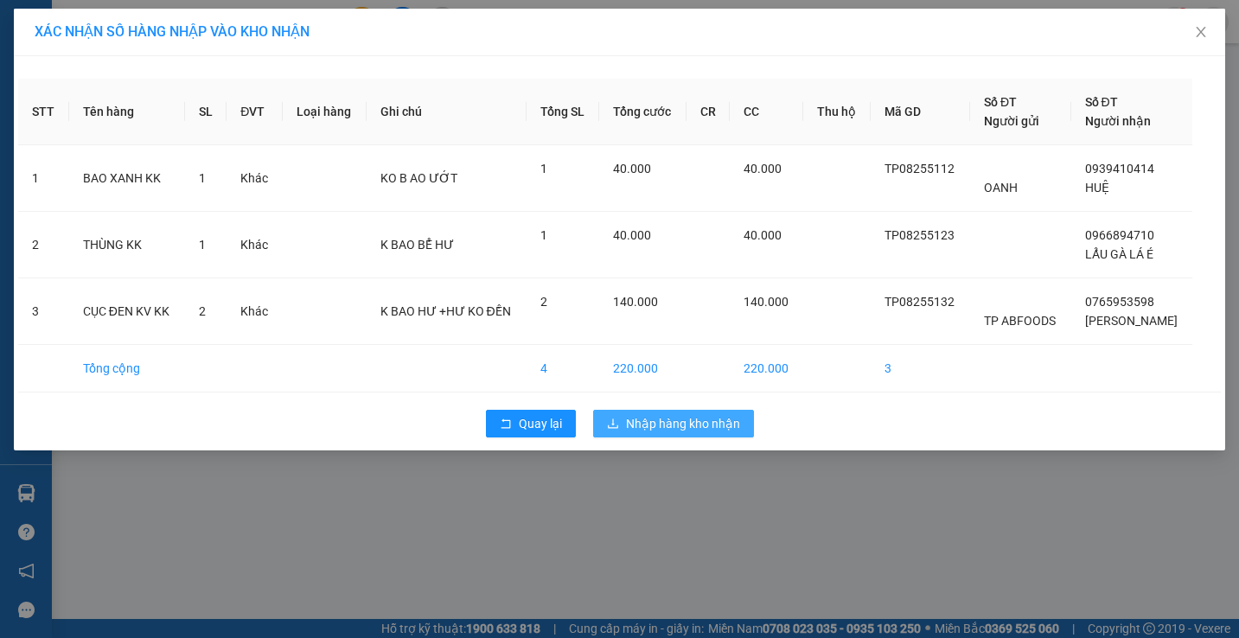
click at [617, 420] on icon "download" at bounding box center [613, 424] width 12 height 12
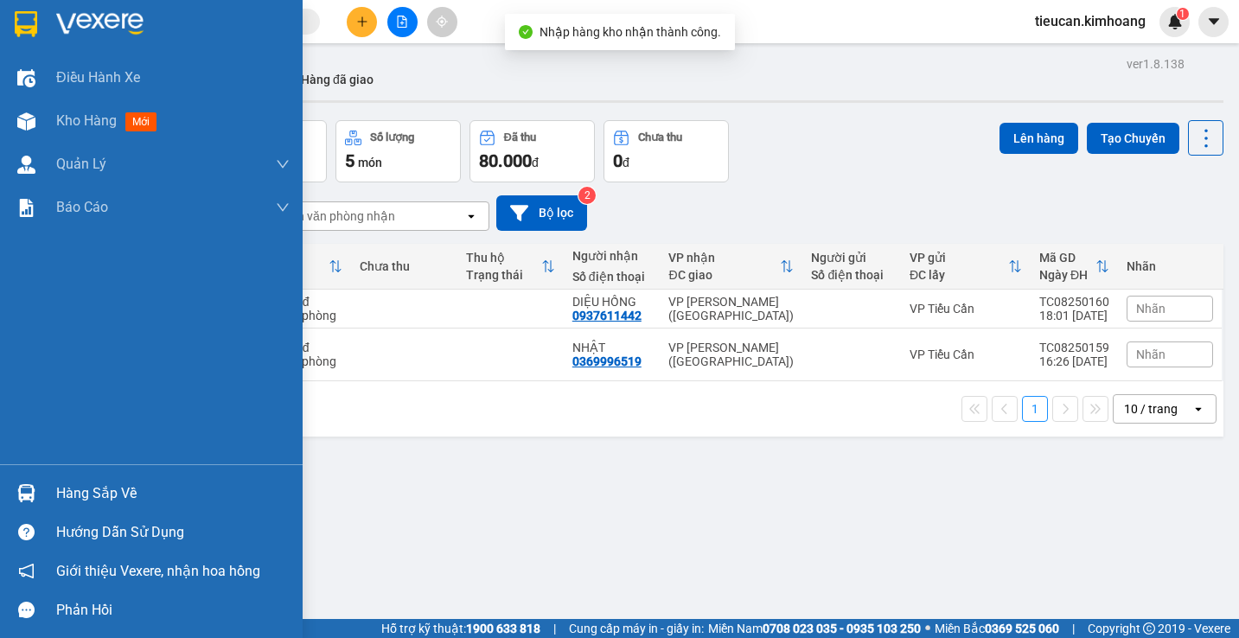
click at [62, 486] on div "Hàng sắp về" at bounding box center [173, 494] width 234 height 26
click at [62, 486] on div "Điều hành xe Kho hàng mới Quản Lý Quản lý chuyến Quản lý khách hàng mới Báo cáo…" at bounding box center [151, 319] width 303 height 638
click at [104, 488] on div "Hàng sắp về" at bounding box center [173, 494] width 234 height 26
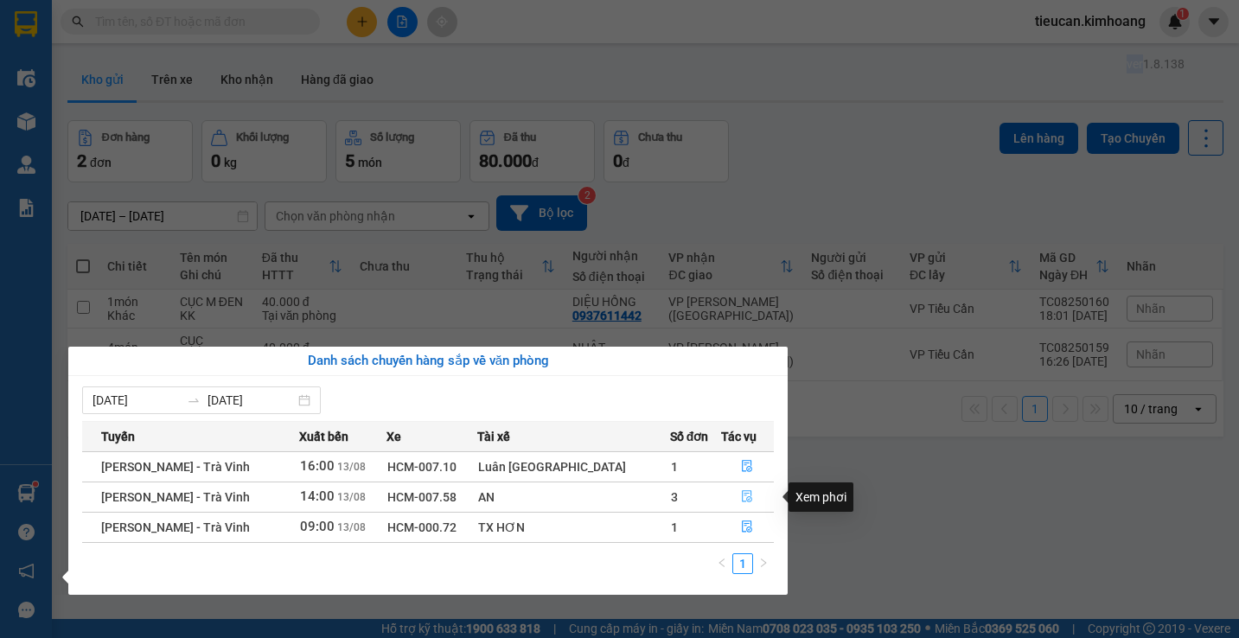
click at [741, 489] on button "button" at bounding box center [748, 497] width 52 height 28
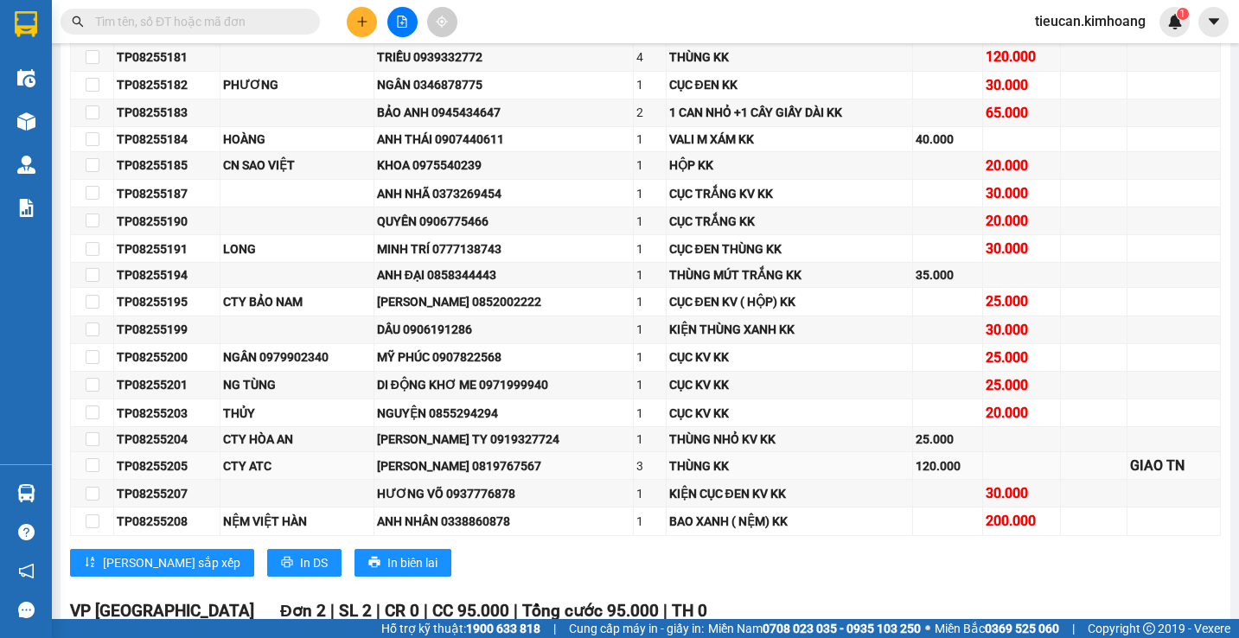
scroll to position [1038, 0]
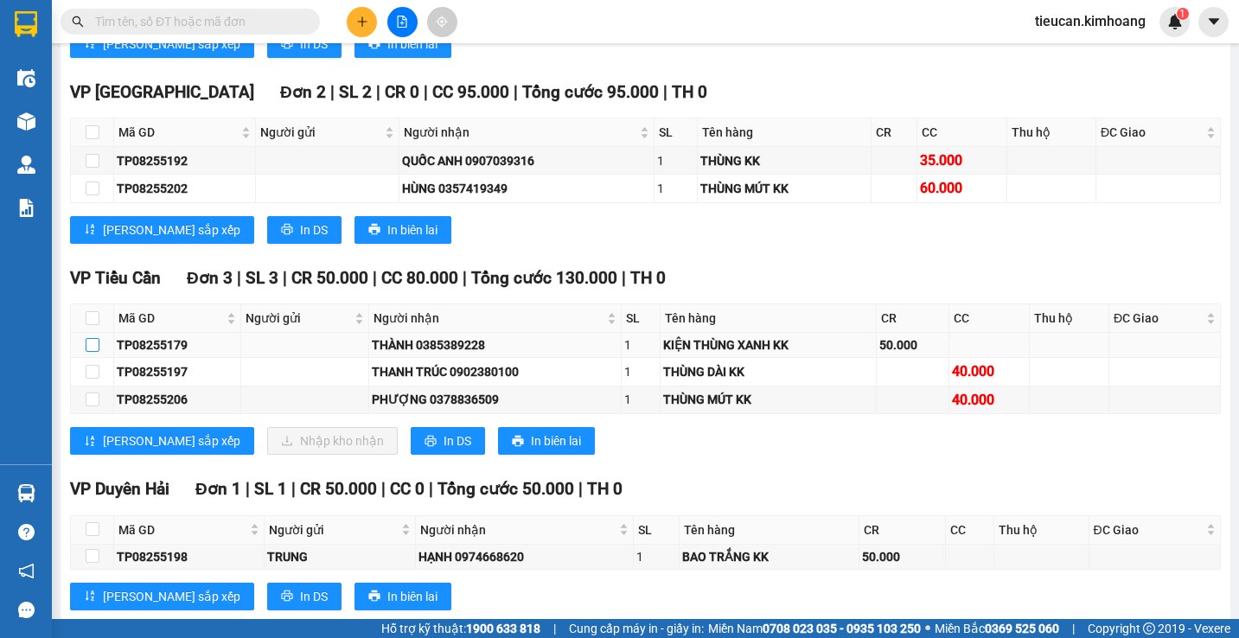
click at [94, 352] on input "checkbox" at bounding box center [93, 345] width 14 height 14
checkbox input "true"
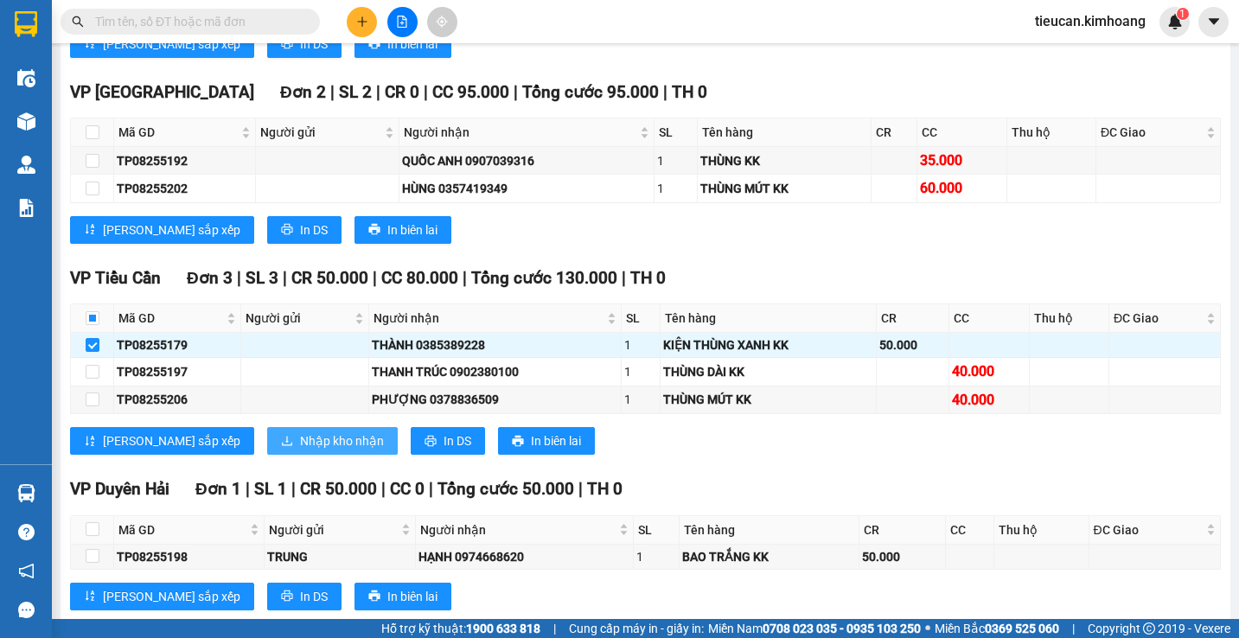
click at [300, 450] on span "Nhập kho nhận" at bounding box center [342, 441] width 84 height 19
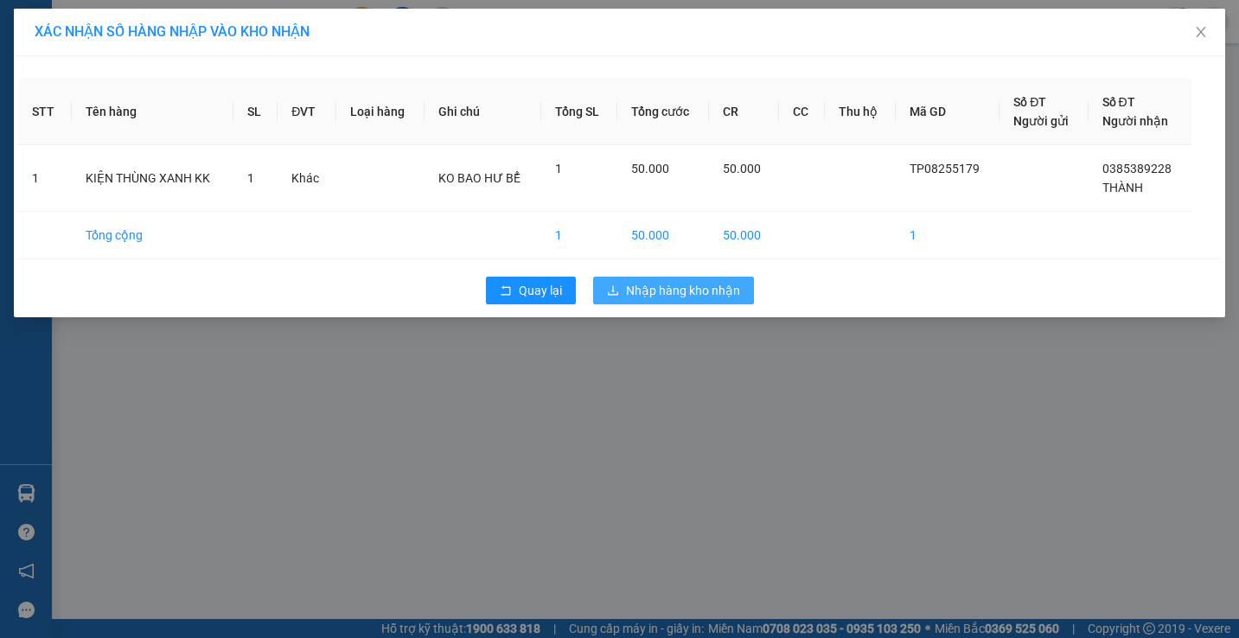
click at [633, 284] on span "Nhập hàng kho nhận" at bounding box center [683, 290] width 114 height 19
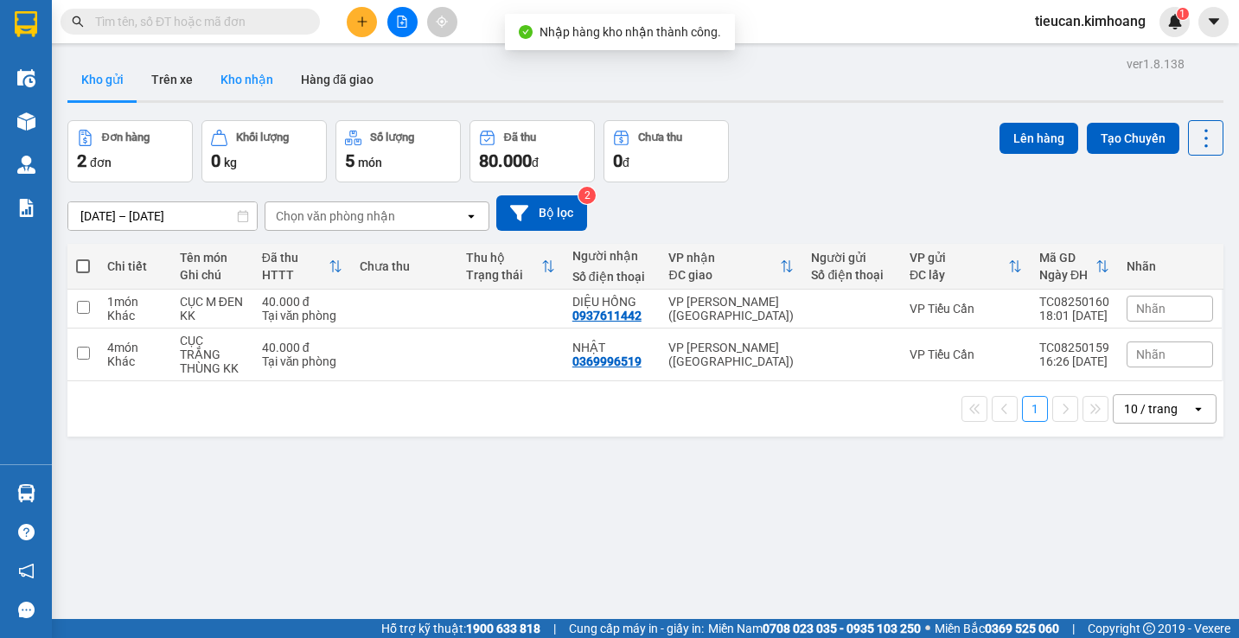
click at [253, 86] on button "Kho nhận" at bounding box center [247, 80] width 80 height 42
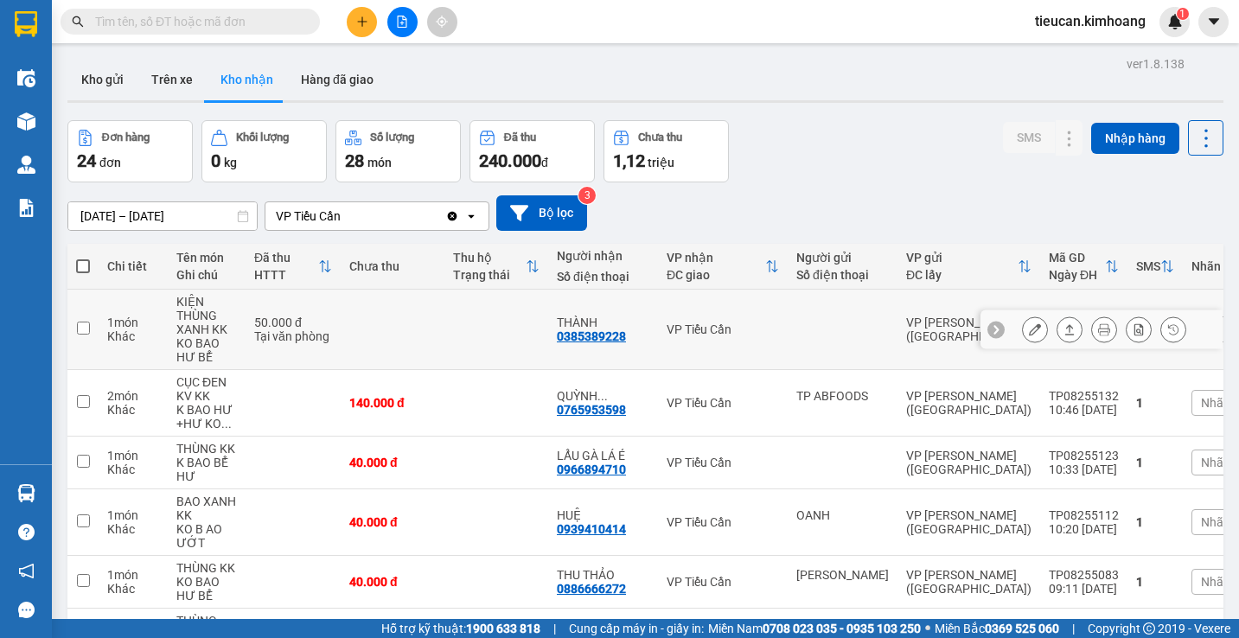
scroll to position [86, 0]
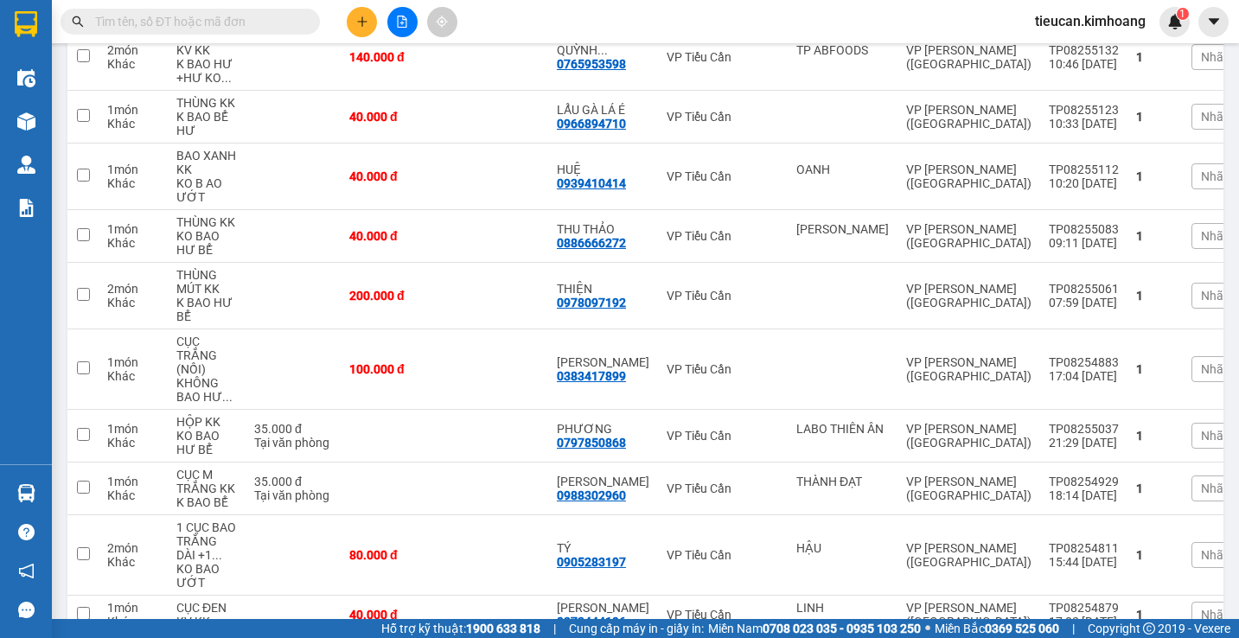
scroll to position [605, 0]
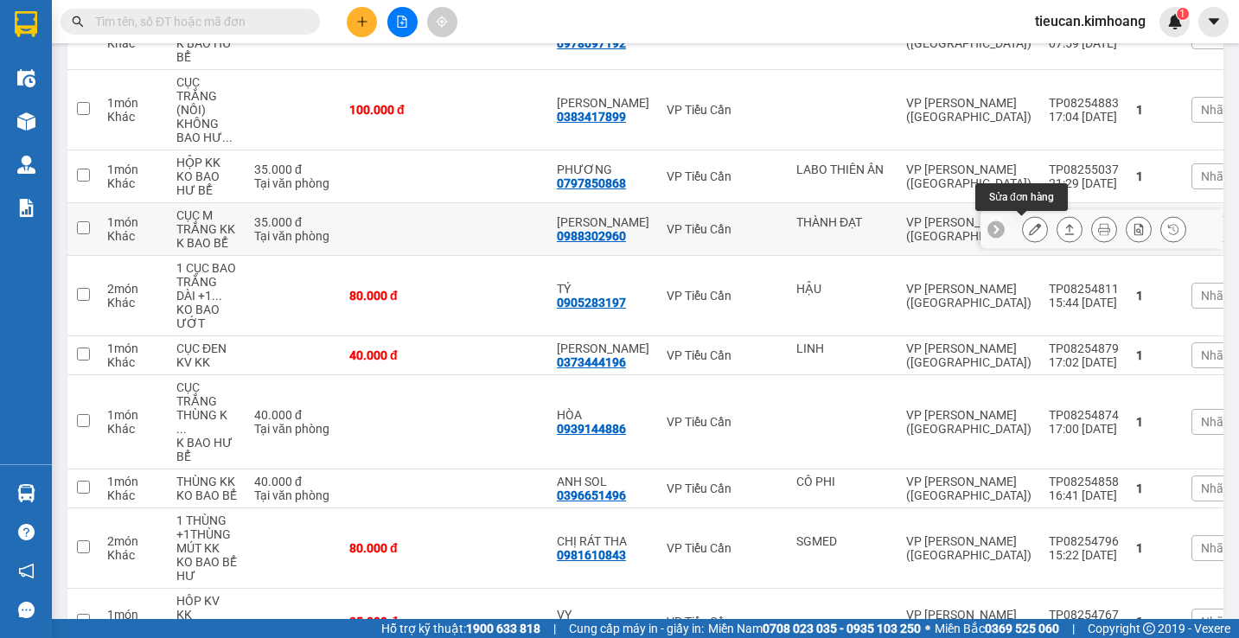
click at [1029, 230] on icon at bounding box center [1035, 229] width 12 height 12
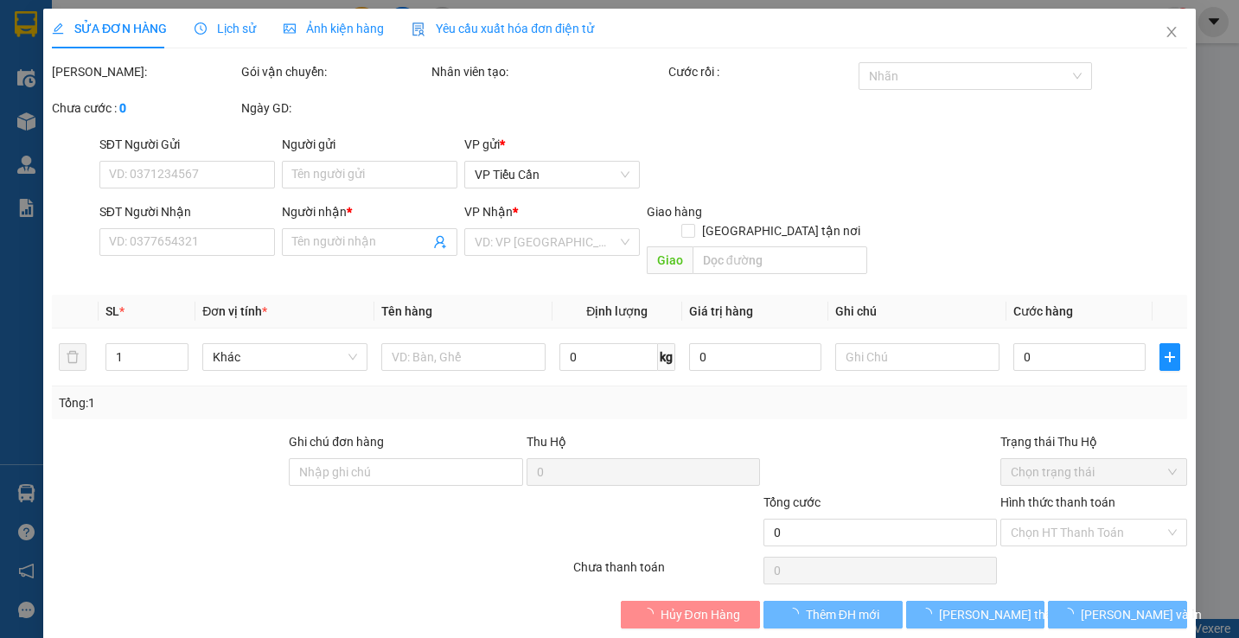
type input "THÀNH ĐẠT"
type input "0988302960"
type input "HÀ NGUYÊN"
type input "35.000"
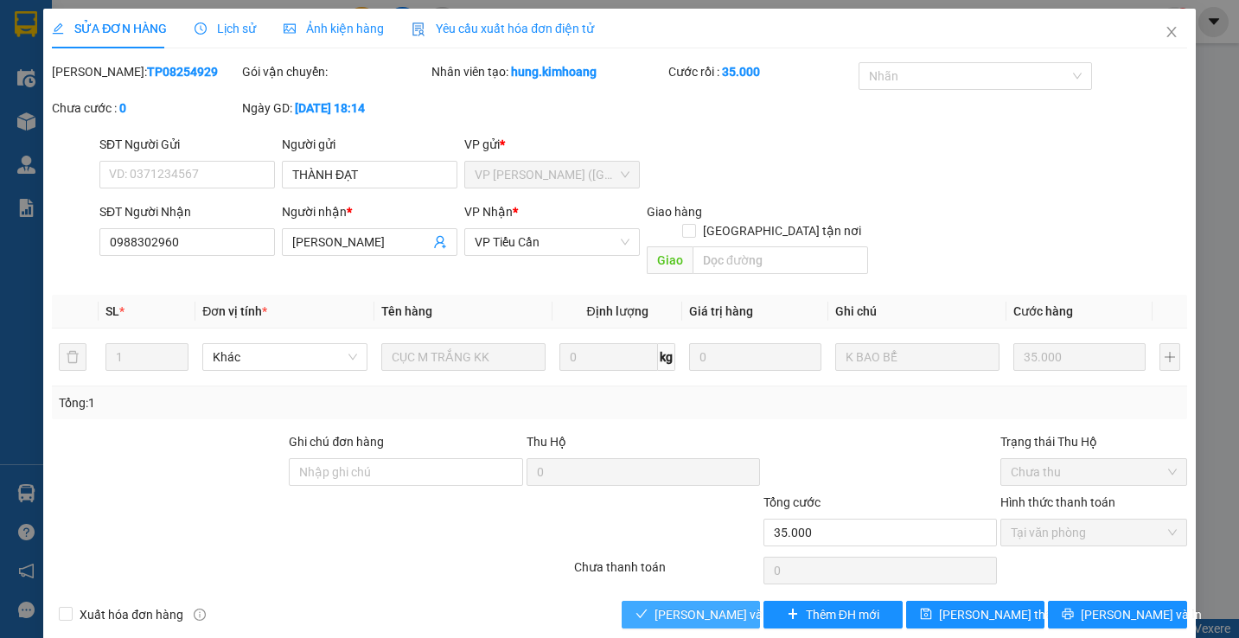
click at [690, 605] on span "Lưu và Giao hàng" at bounding box center [738, 614] width 166 height 19
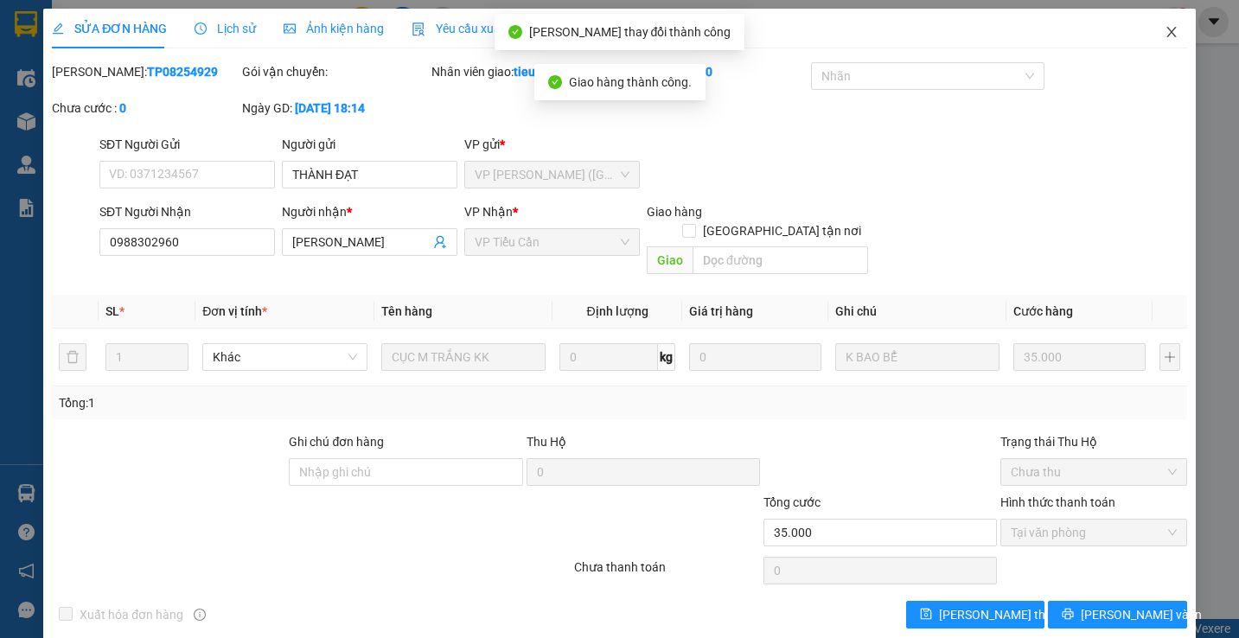
click at [1166, 29] on icon "close" at bounding box center [1172, 32] width 14 height 14
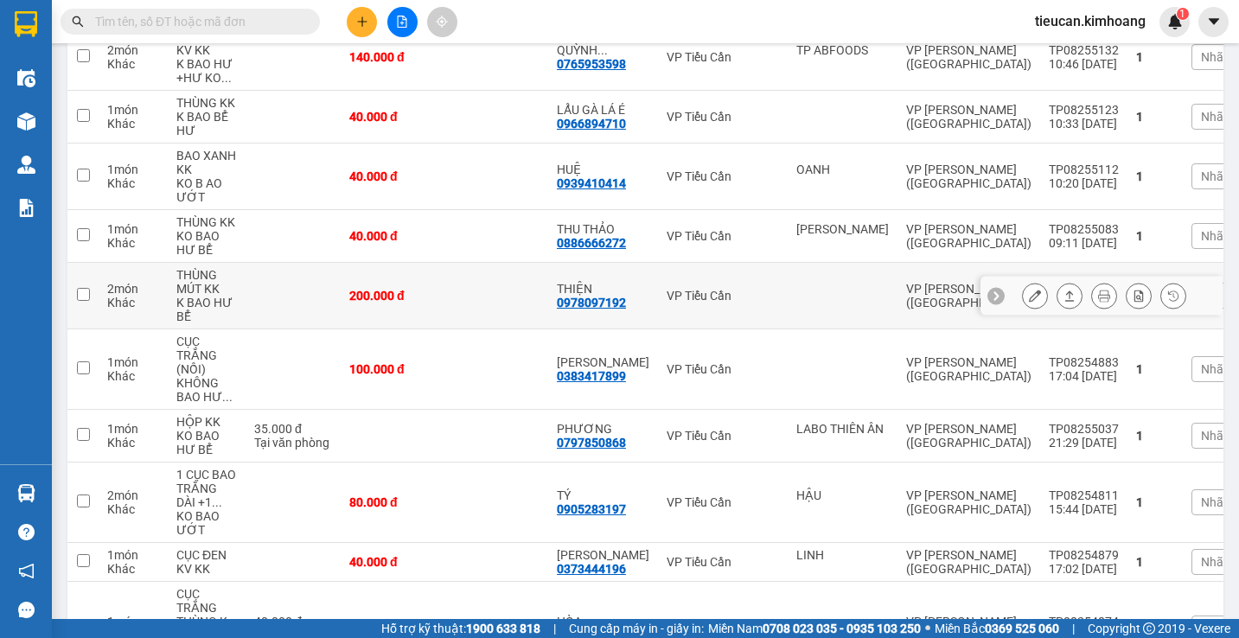
scroll to position [432, 0]
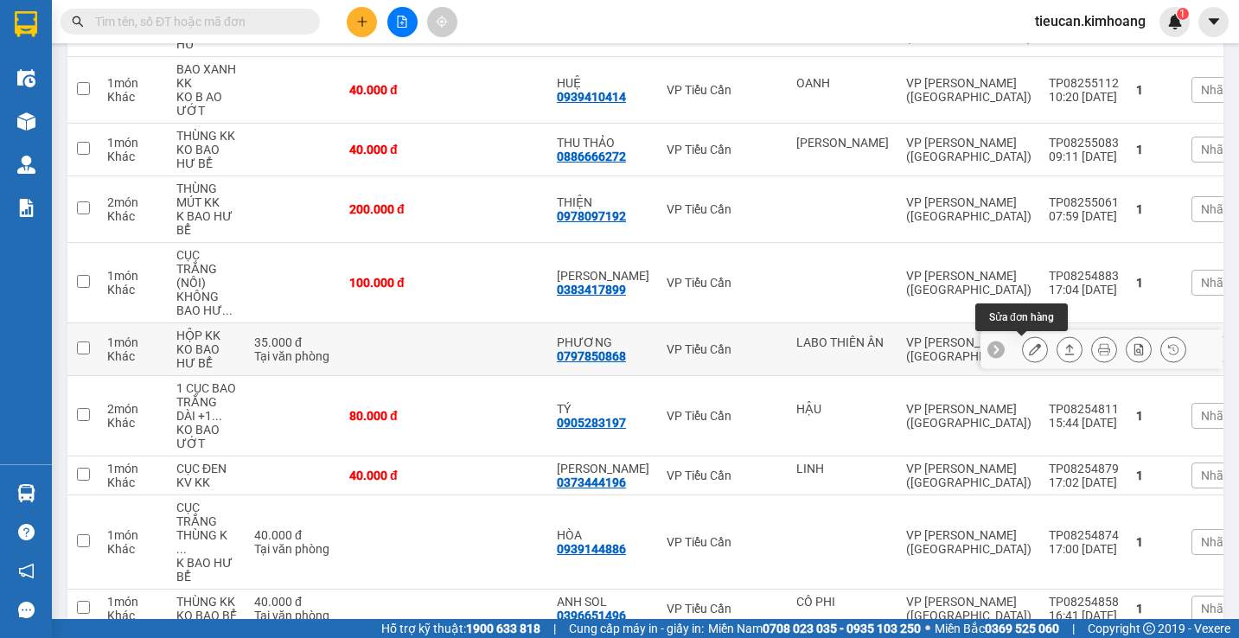
click at [1029, 349] on icon at bounding box center [1035, 349] width 12 height 12
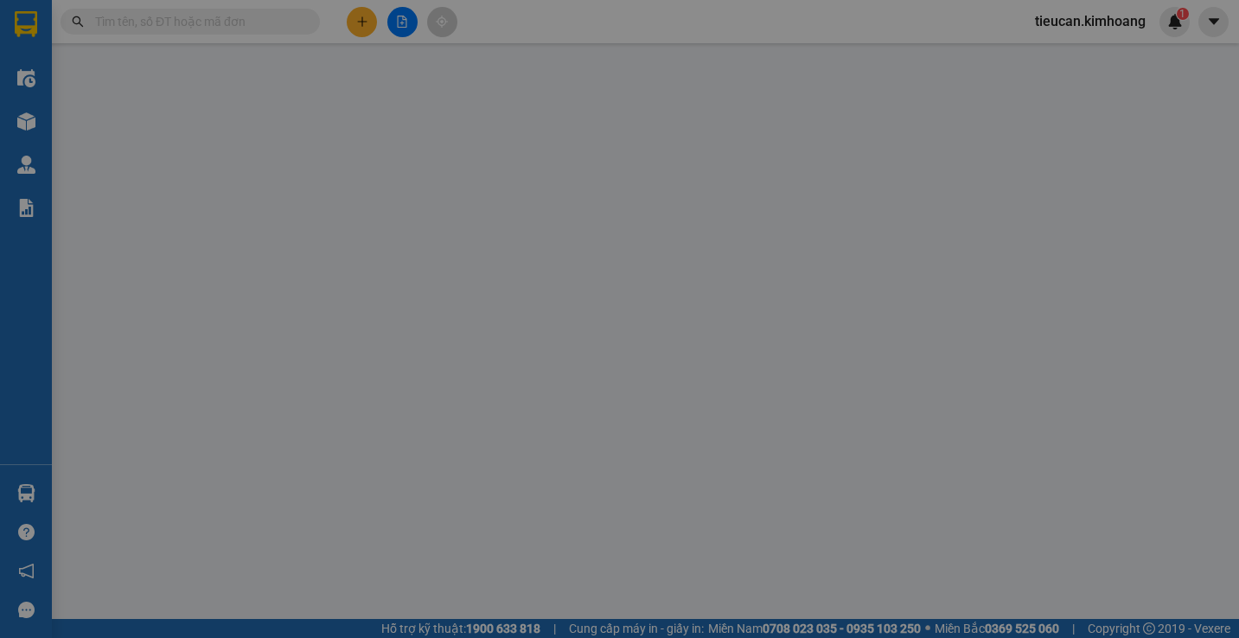
type input "LABO THIÊN ÂN"
type input "0797850868"
type input "PHƯƠNG"
type input "35.000"
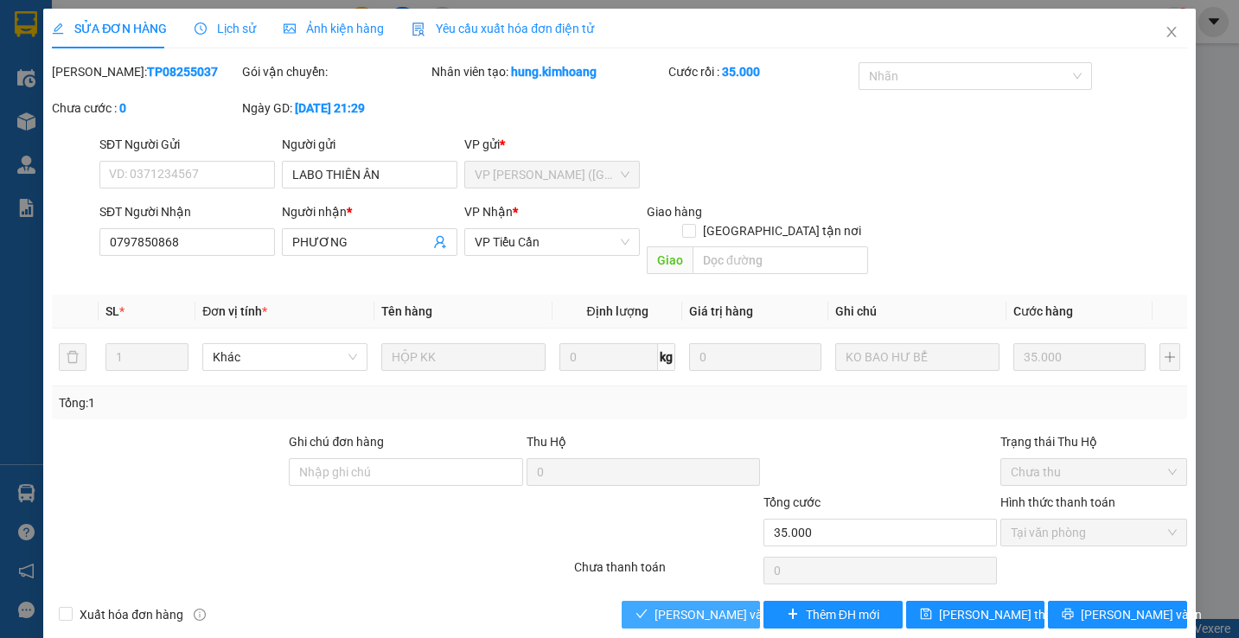
click at [726, 605] on span "Lưu và Giao hàng" at bounding box center [738, 614] width 166 height 19
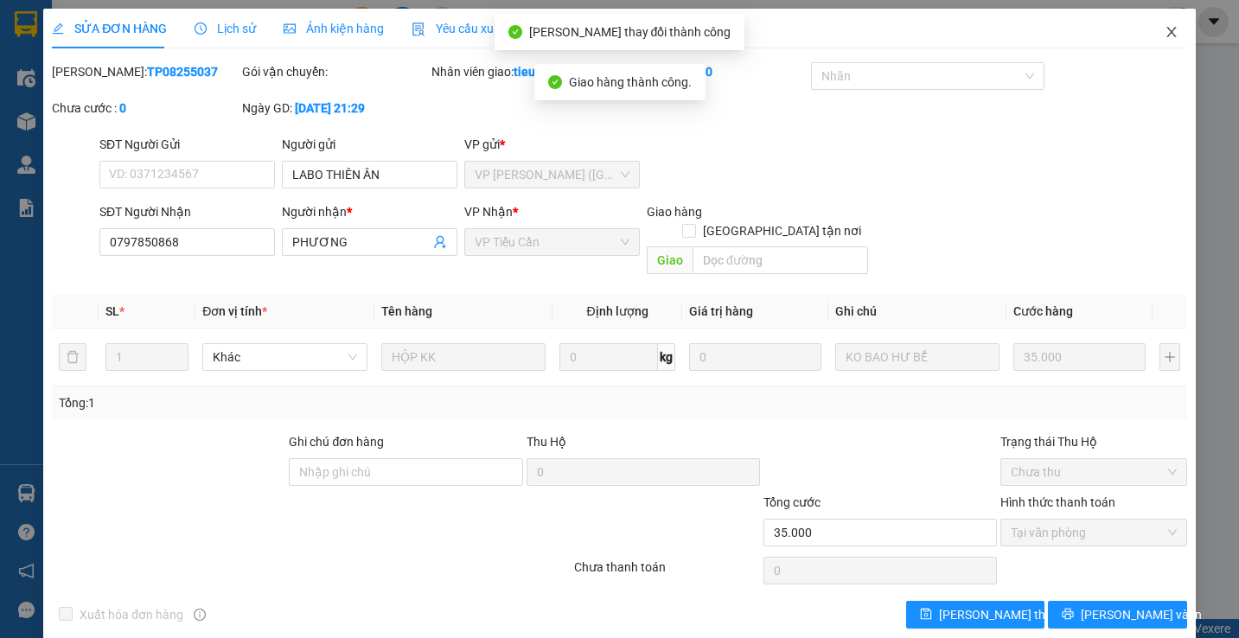
click at [1165, 27] on icon "close" at bounding box center [1172, 32] width 14 height 14
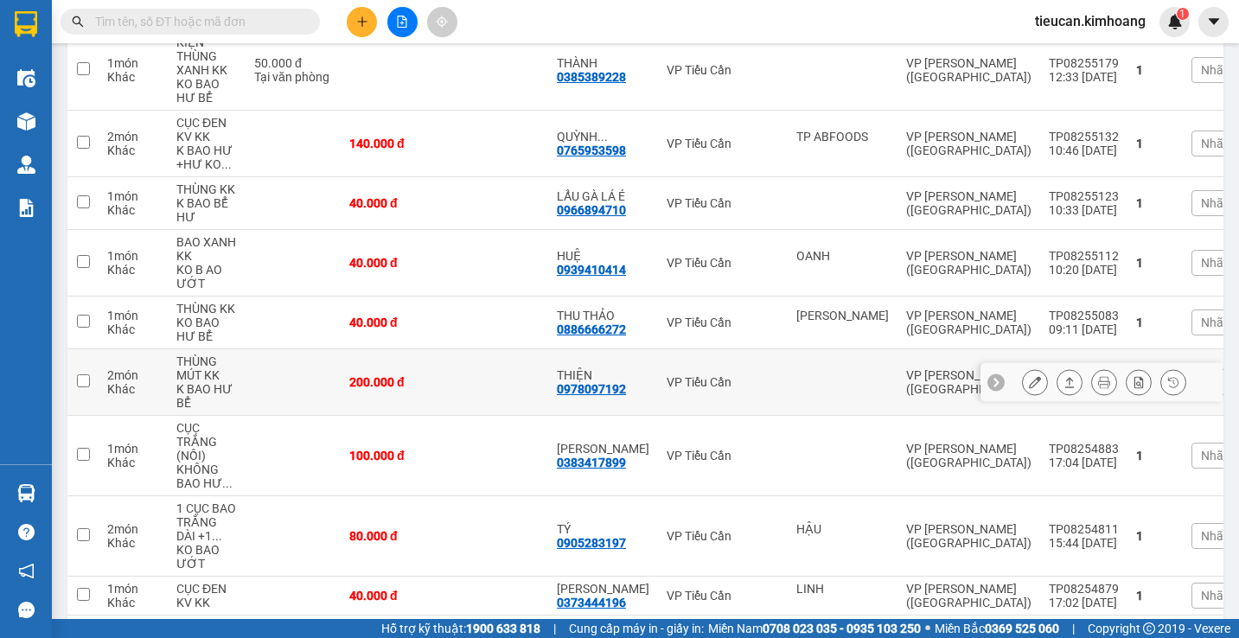
scroll to position [346, 0]
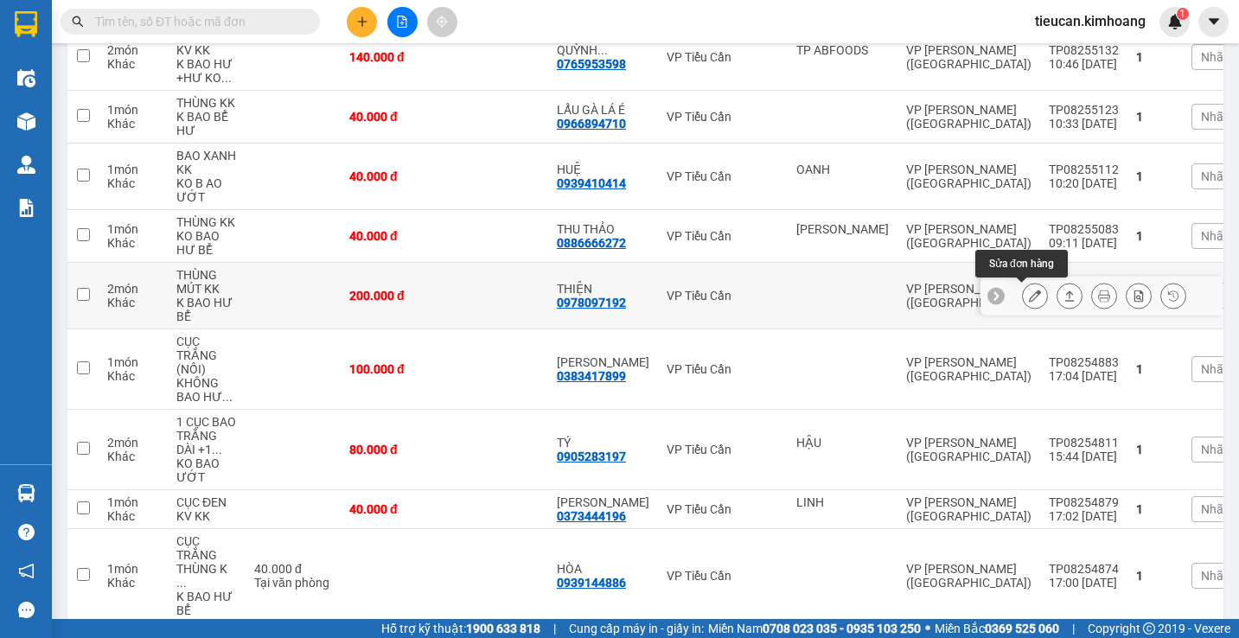
click at [1029, 297] on icon at bounding box center [1035, 296] width 12 height 12
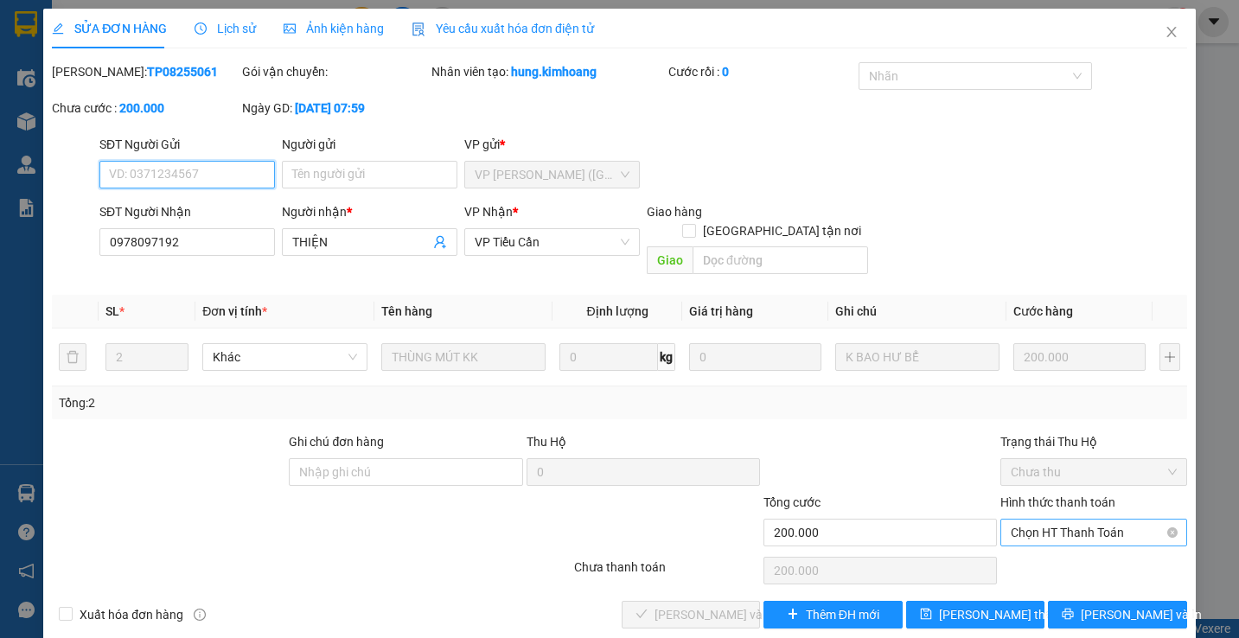
click at [1068, 520] on span "Chọn HT Thanh Toán" at bounding box center [1093, 533] width 165 height 26
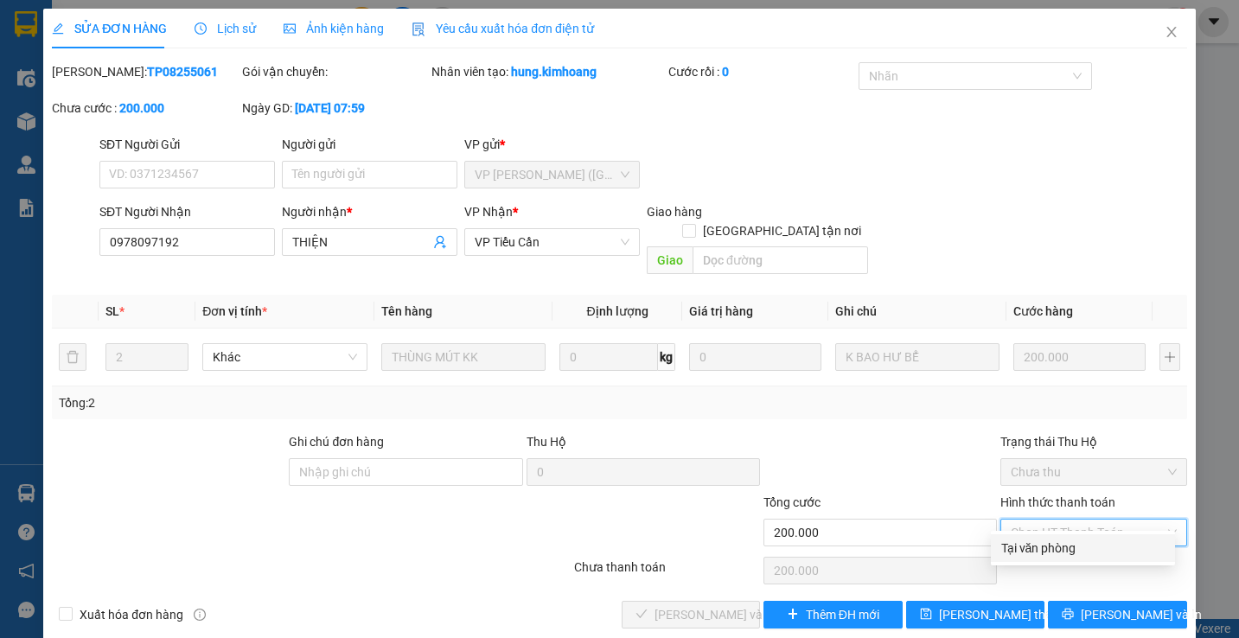
click at [1040, 542] on div "Tại văn phòng" at bounding box center [1083, 548] width 163 height 19
type input "0"
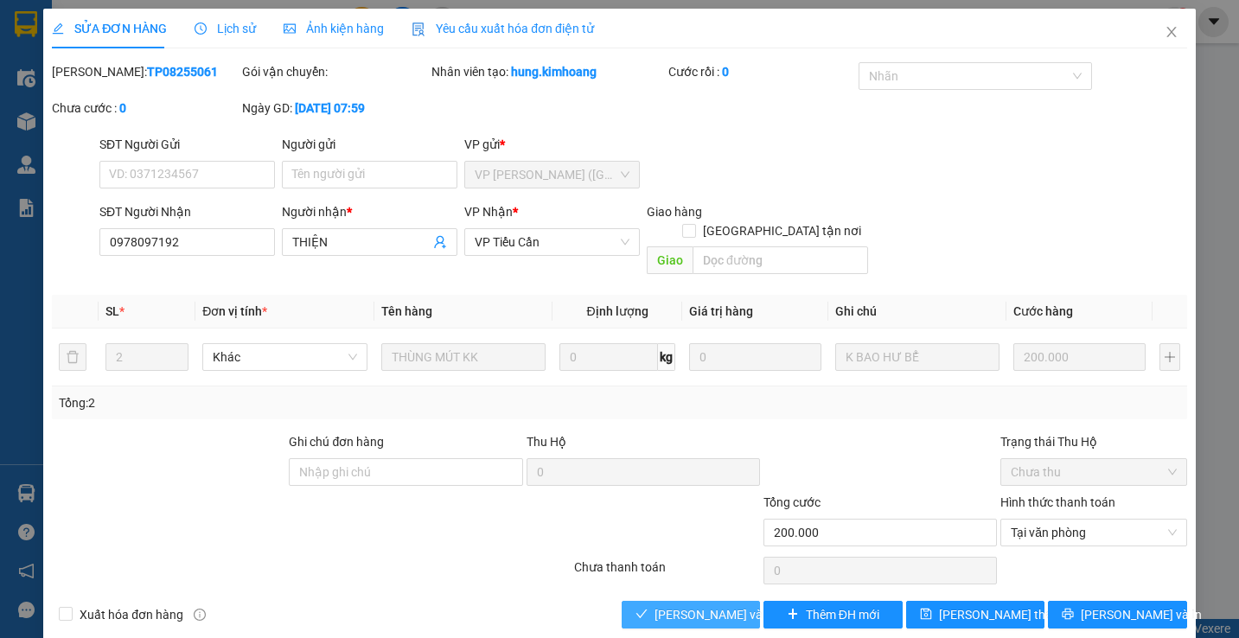
click at [716, 601] on button "Lưu và Giao hàng" at bounding box center [691, 615] width 139 height 28
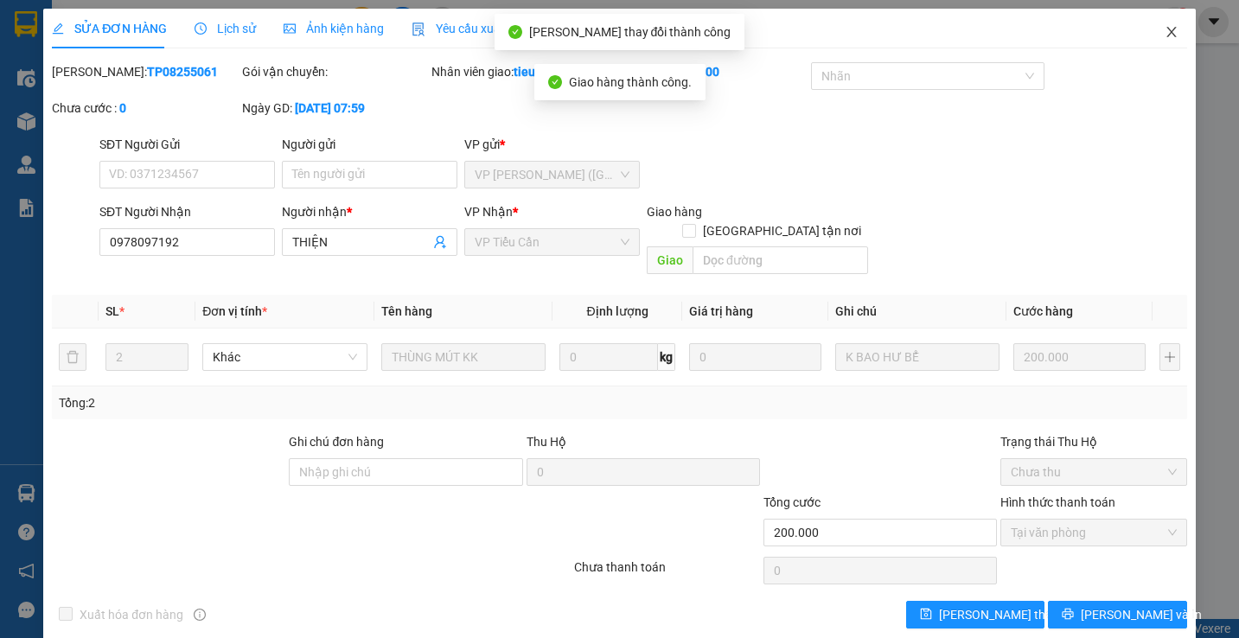
click at [1165, 32] on icon "close" at bounding box center [1172, 32] width 14 height 14
click at [1153, 32] on span "tieucan.kimhoang" at bounding box center [1090, 21] width 138 height 22
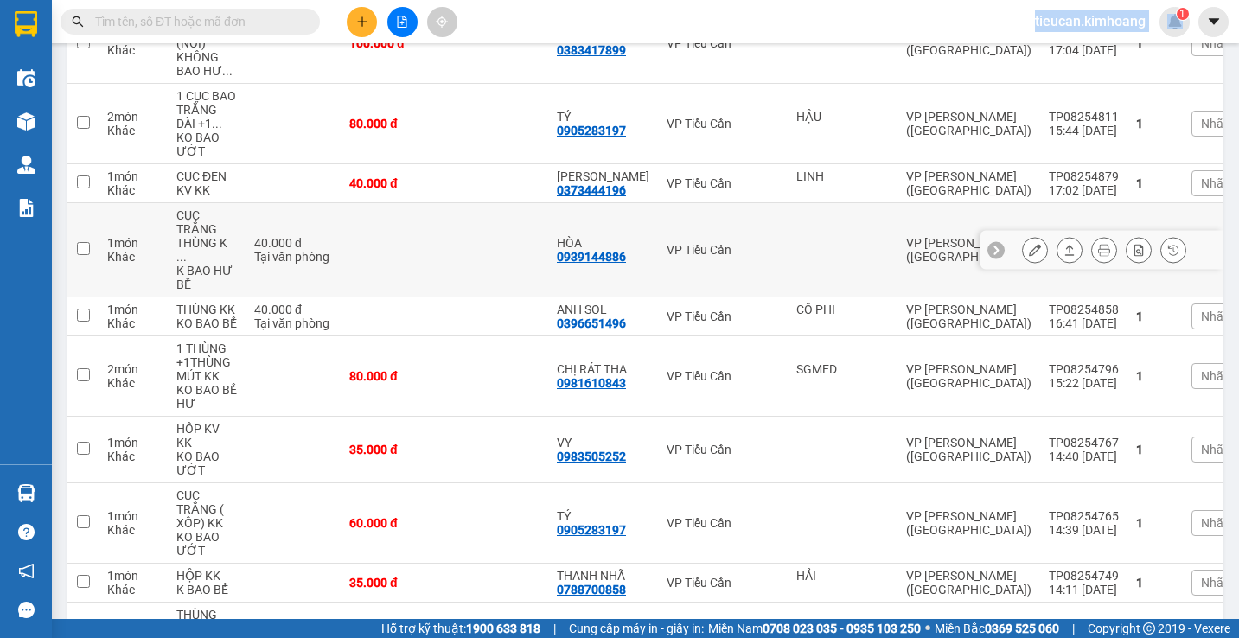
scroll to position [692, 0]
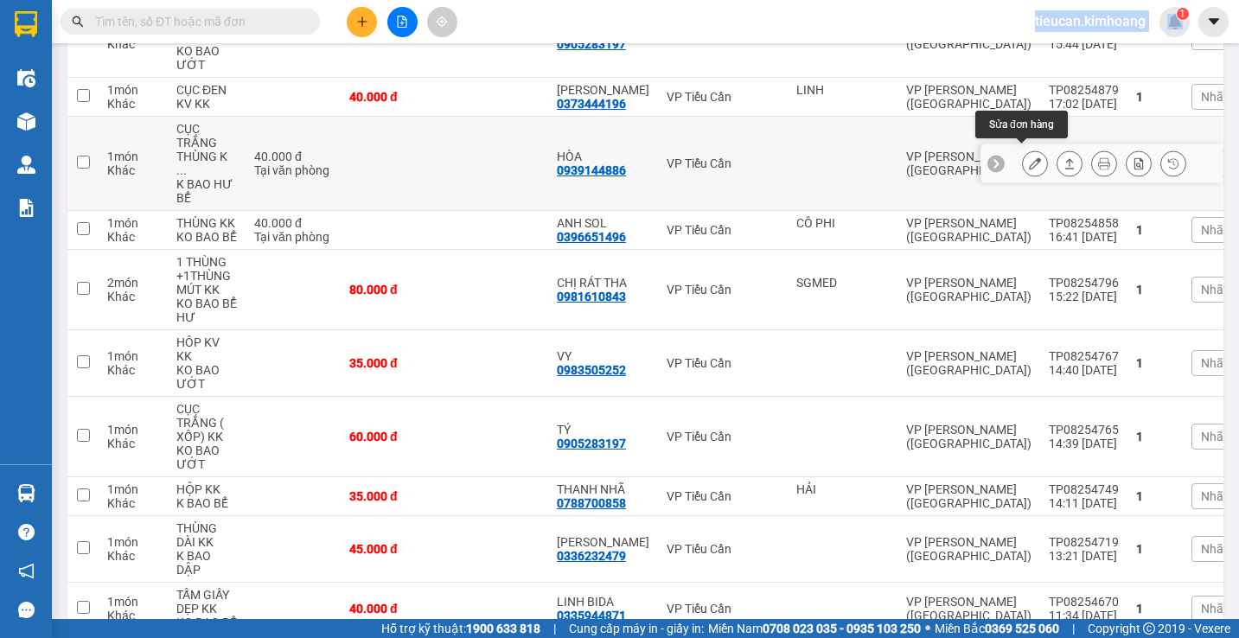
click at [1028, 155] on button at bounding box center [1035, 164] width 24 height 30
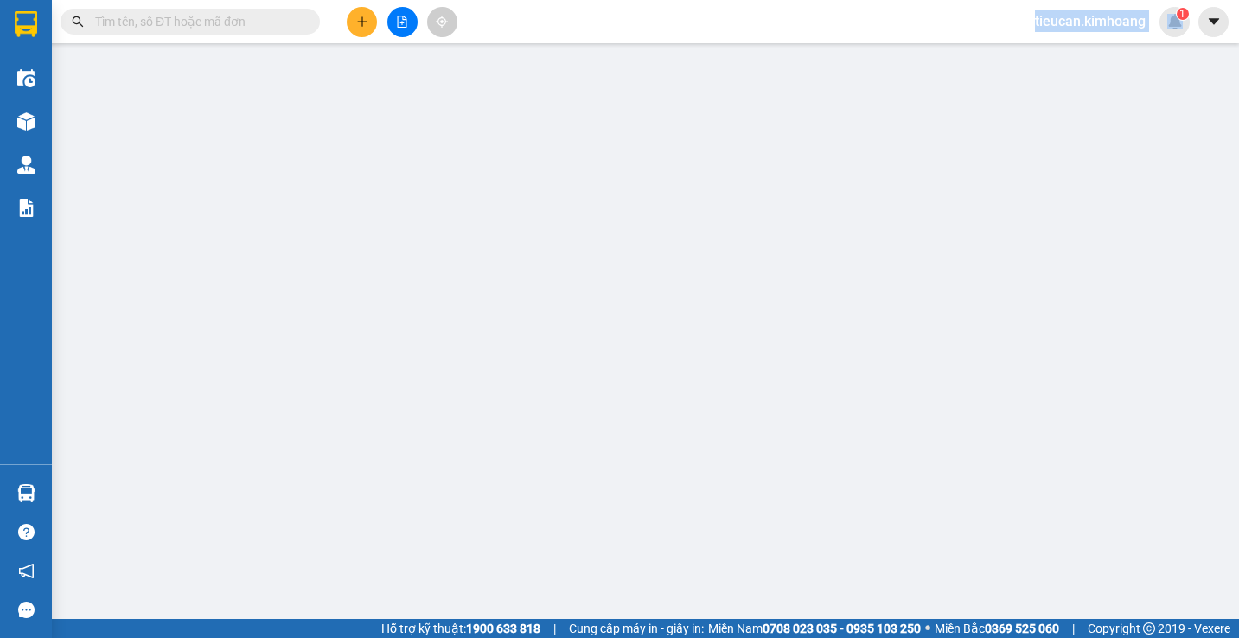
type input "0939144886"
type input "HÒA"
type input "40.000"
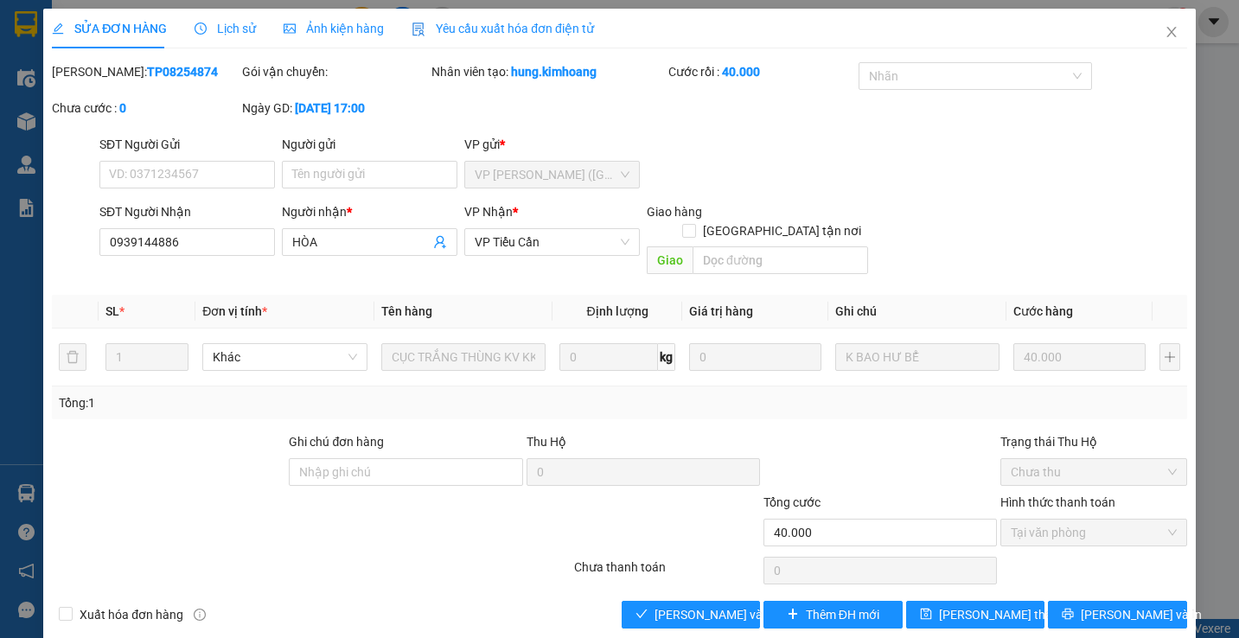
click at [715, 579] on div "Total Paid Fee 40.000 Total UnPaid Fee 0 Cash Collection Total Fee Mã ĐH: TP082…" at bounding box center [620, 345] width 1136 height 566
click at [719, 605] on span "Lưu và Giao hàng" at bounding box center [738, 614] width 166 height 19
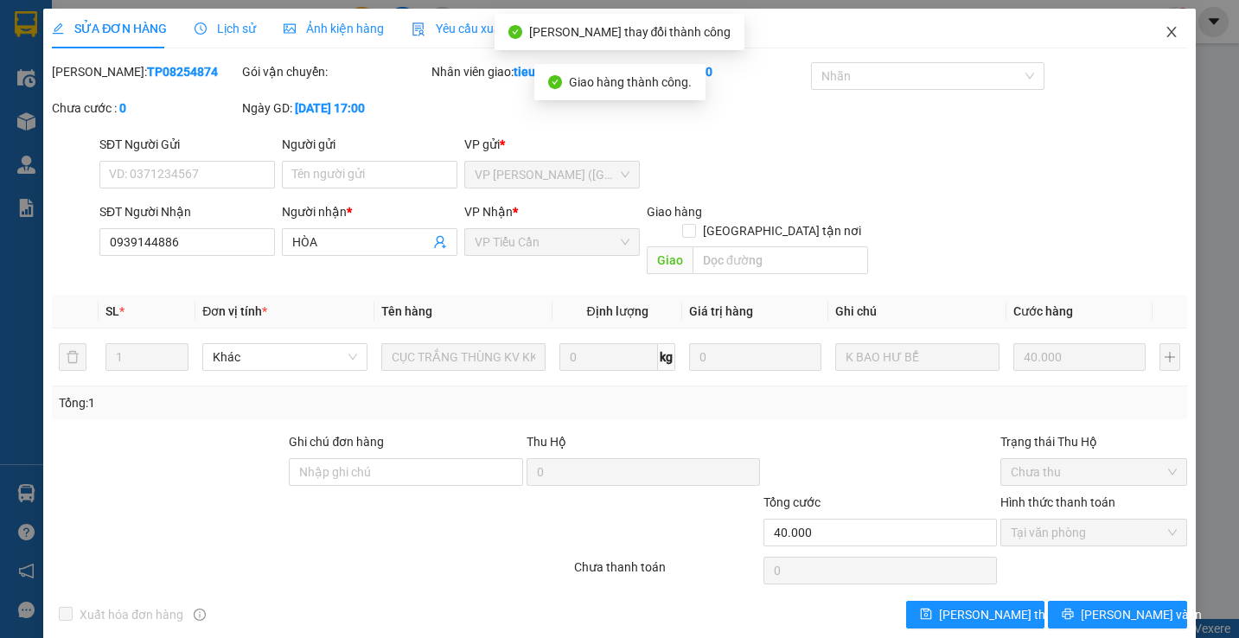
click at [1165, 31] on icon "close" at bounding box center [1172, 32] width 14 height 14
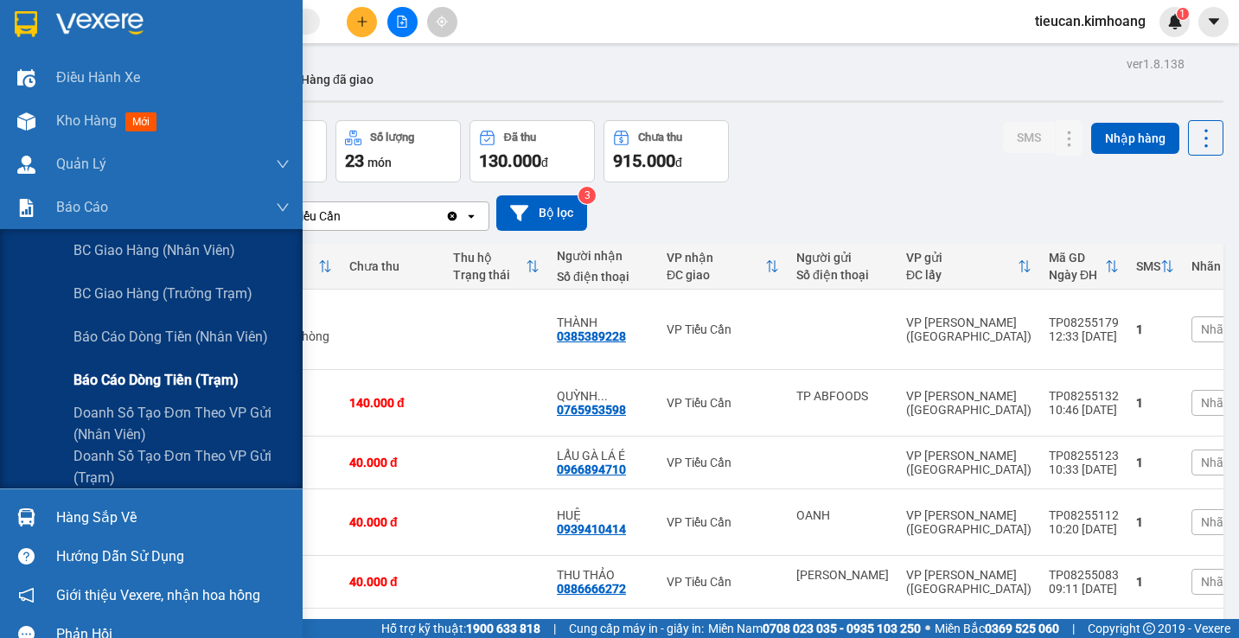
click at [149, 377] on span "Báo cáo dòng tiền (trạm)" at bounding box center [156, 380] width 165 height 22
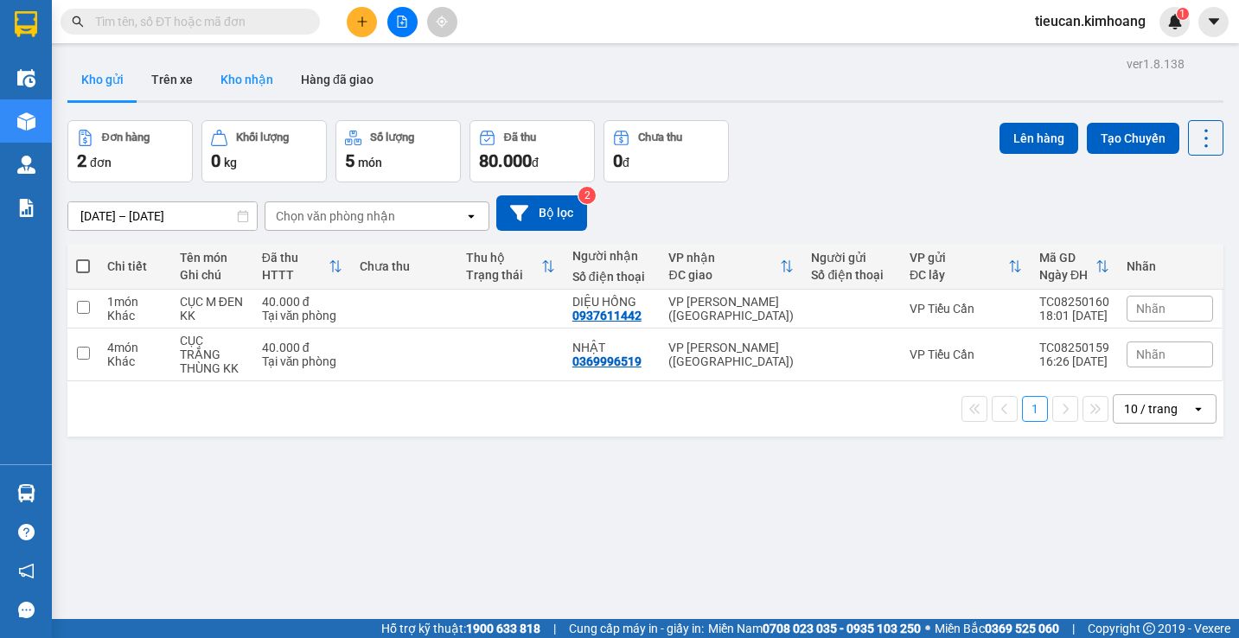
click at [229, 77] on button "Kho nhận" at bounding box center [247, 80] width 80 height 42
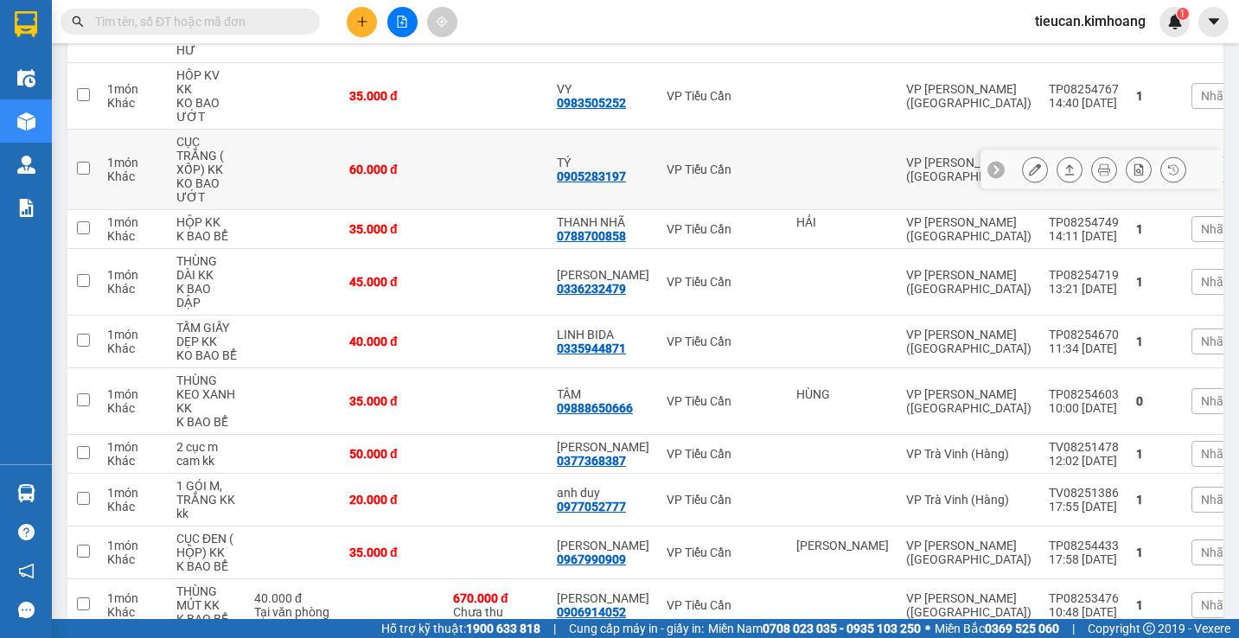
scroll to position [928, 0]
